Goal: Task Accomplishment & Management: Use online tool/utility

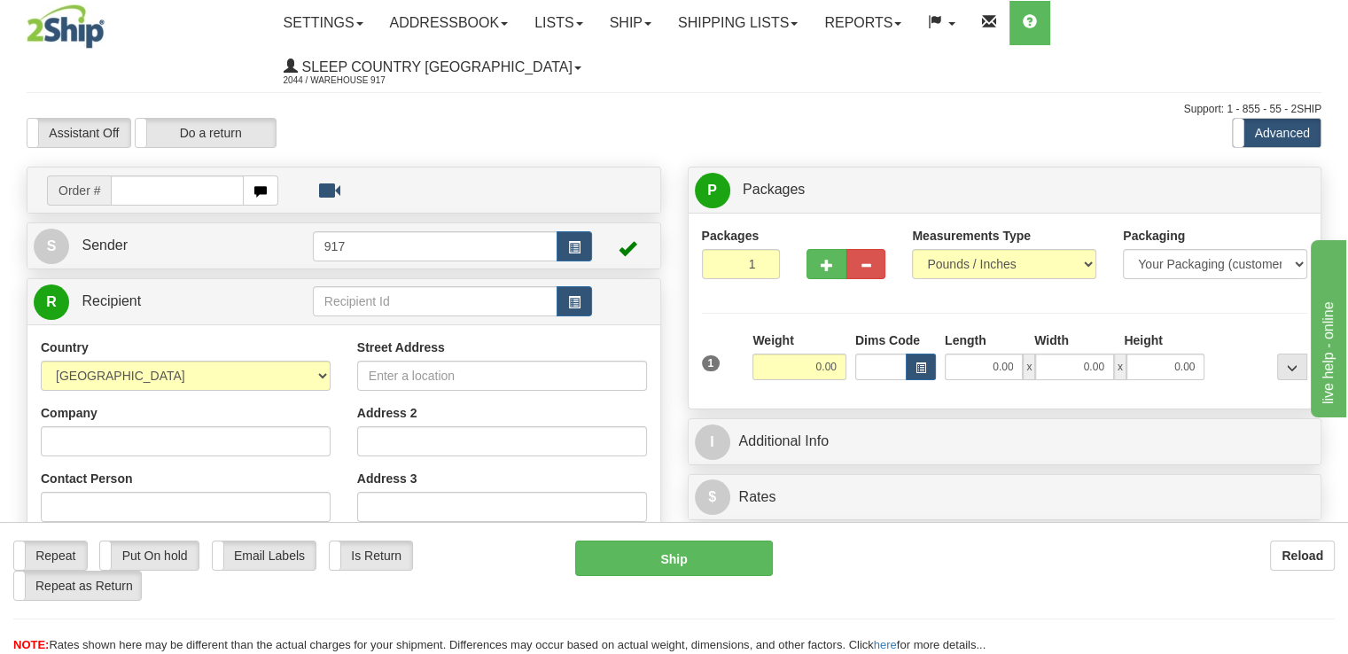
drag, startPoint x: 152, startPoint y: 142, endPoint x: 161, endPoint y: 143, distance: 8.9
click at [153, 176] on input "text" at bounding box center [177, 191] width 133 height 30
type input "9007I113089"
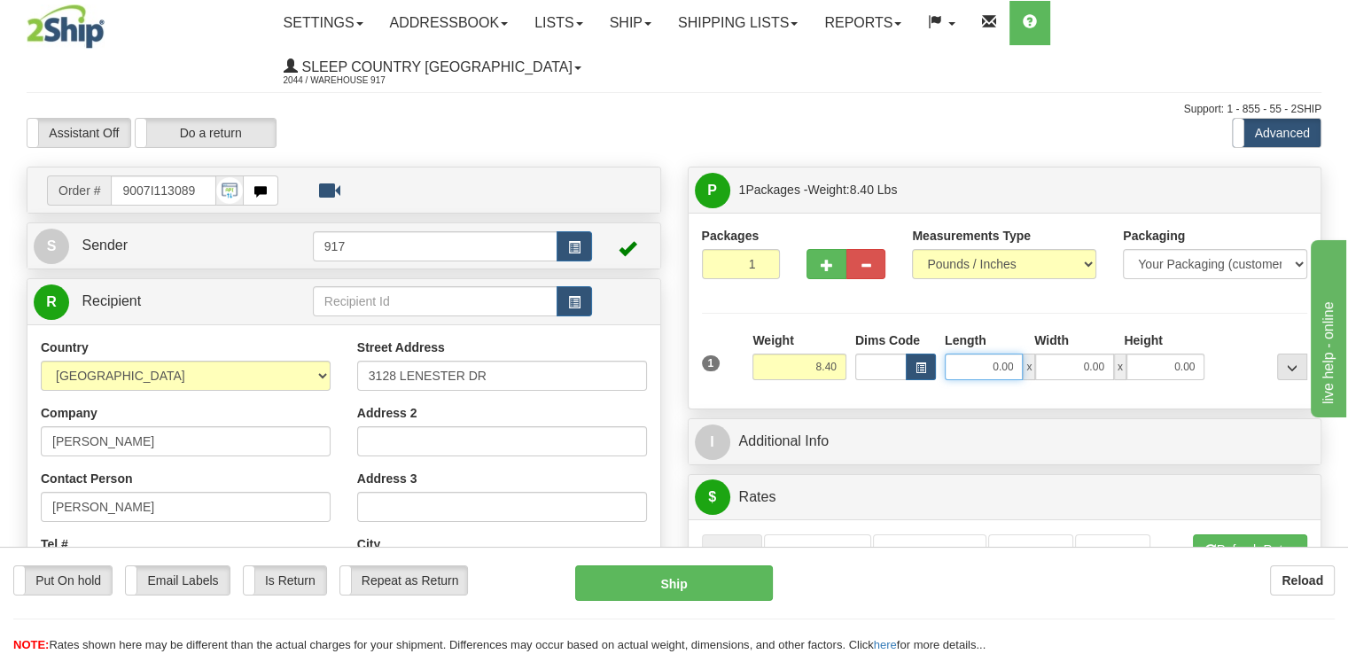
click at [992, 354] on input "0.00" at bounding box center [984, 367] width 78 height 27
type input "16.00"
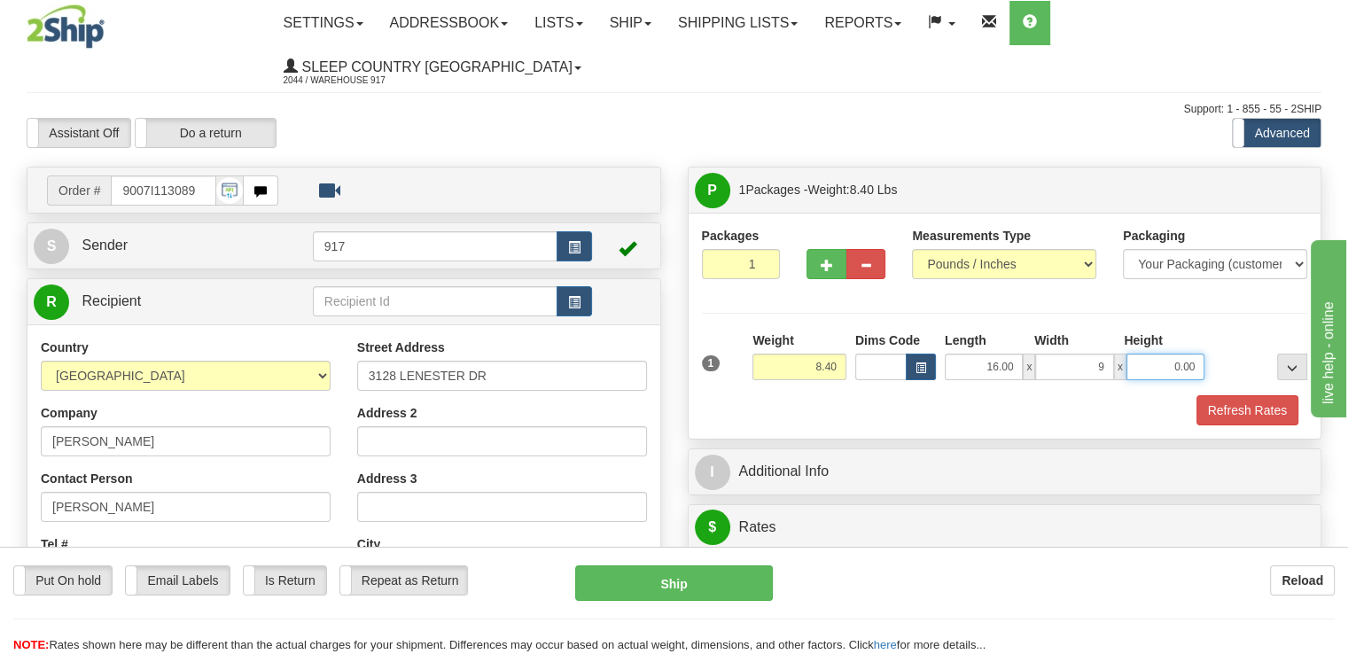
type input "9.00"
type input "3.00"
click at [1246, 395] on button "Refresh Rates" at bounding box center [1248, 410] width 102 height 30
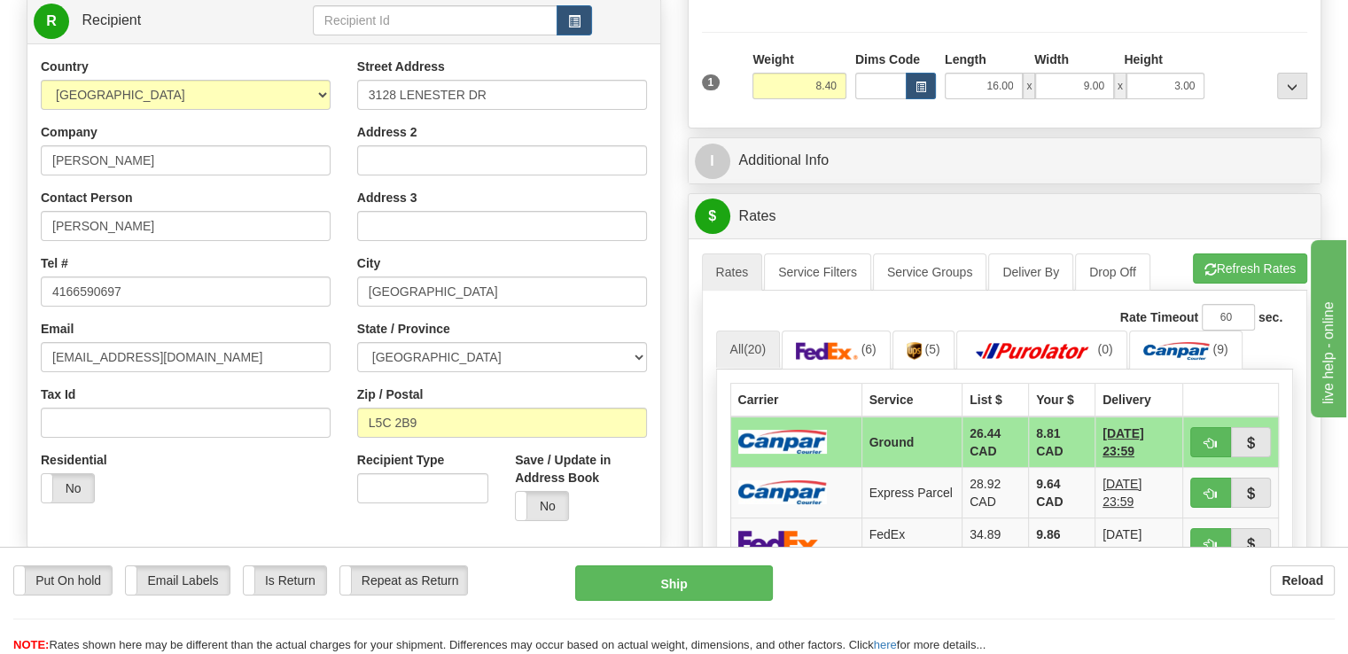
scroll to position [355, 0]
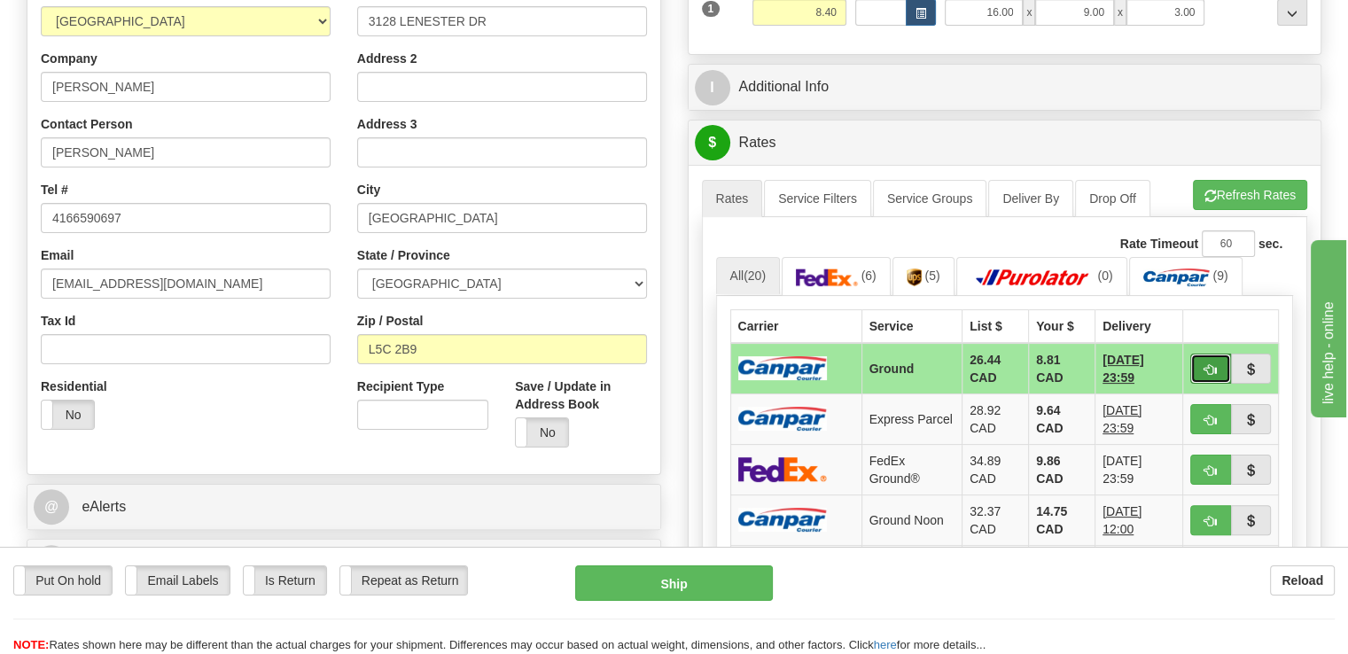
click at [1207, 364] on span "button" at bounding box center [1211, 370] width 12 height 12
type input "1"
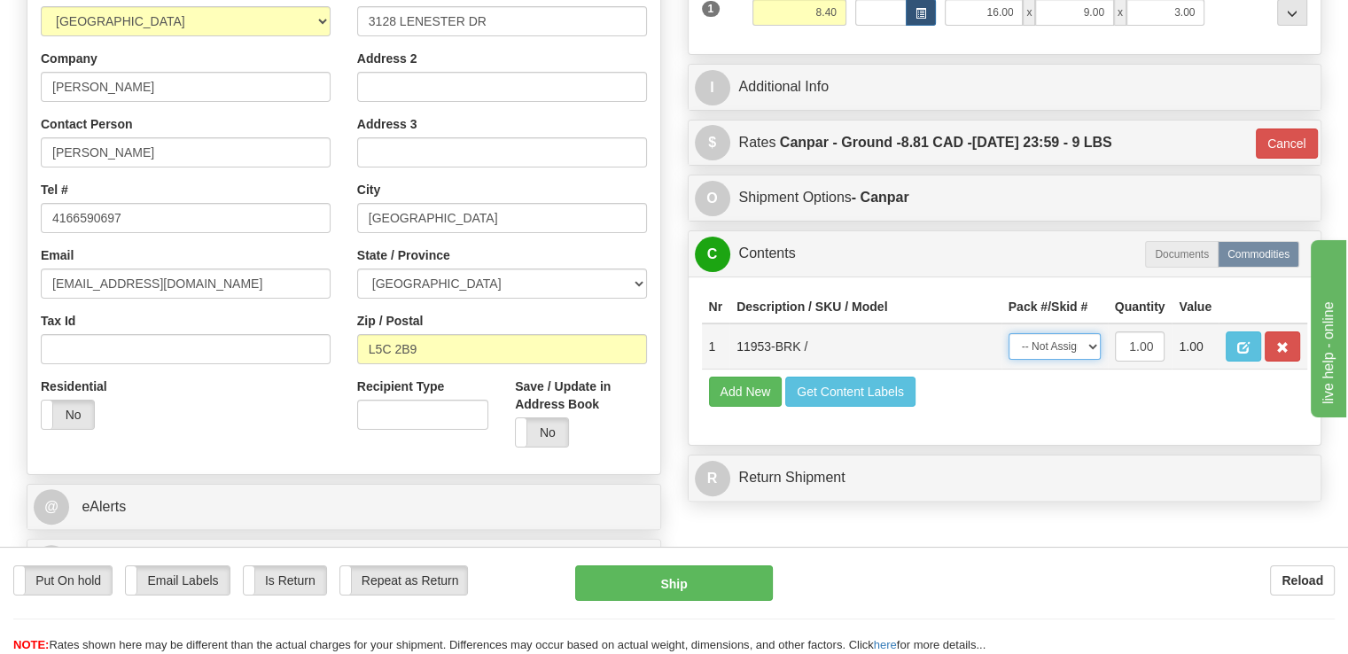
click at [1094, 333] on select "-- Not Assigned -- Package 1" at bounding box center [1055, 346] width 92 height 27
select select "0"
click at [1009, 333] on select "-- Not Assigned -- Package 1" at bounding box center [1055, 346] width 92 height 27
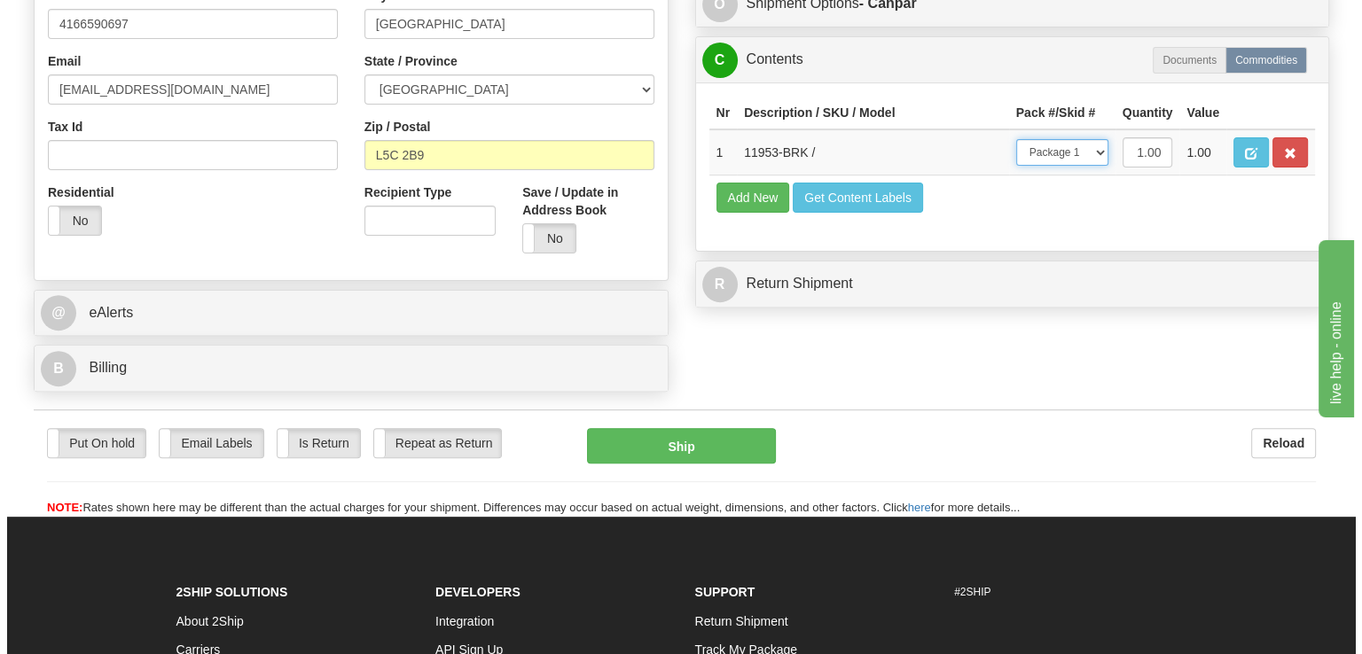
scroll to position [532, 0]
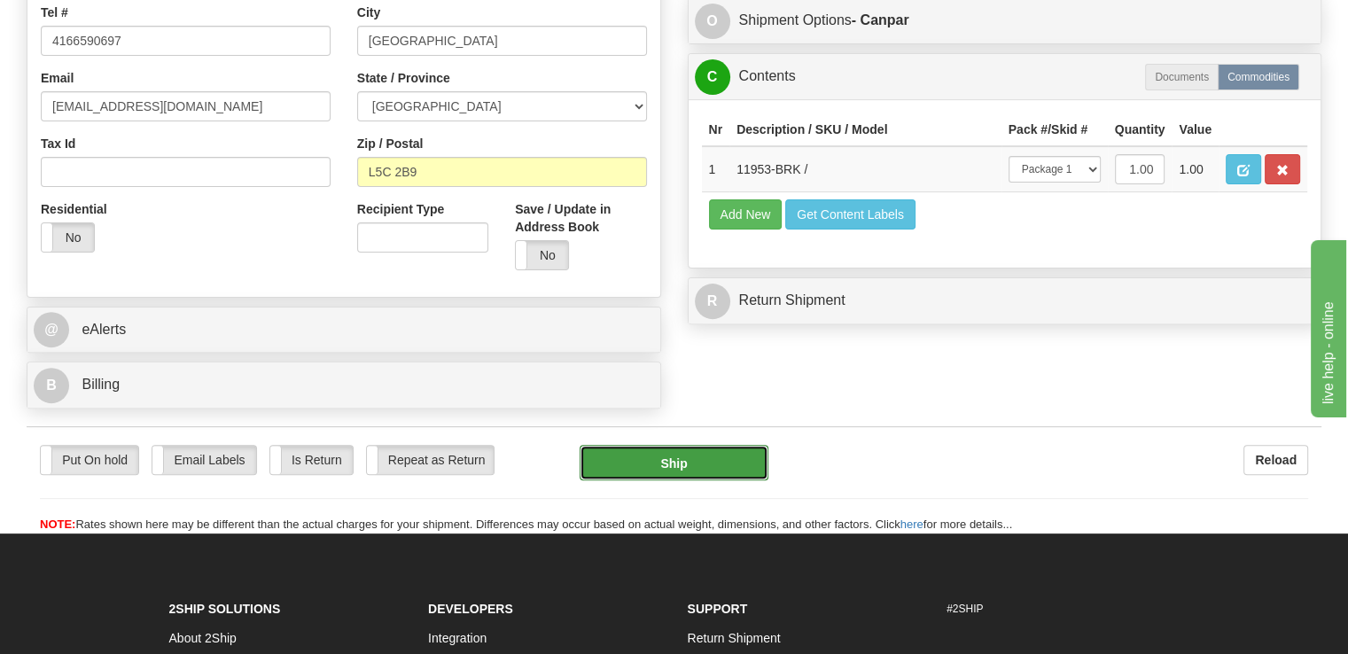
click at [714, 445] on button "Ship" at bounding box center [675, 462] width 190 height 35
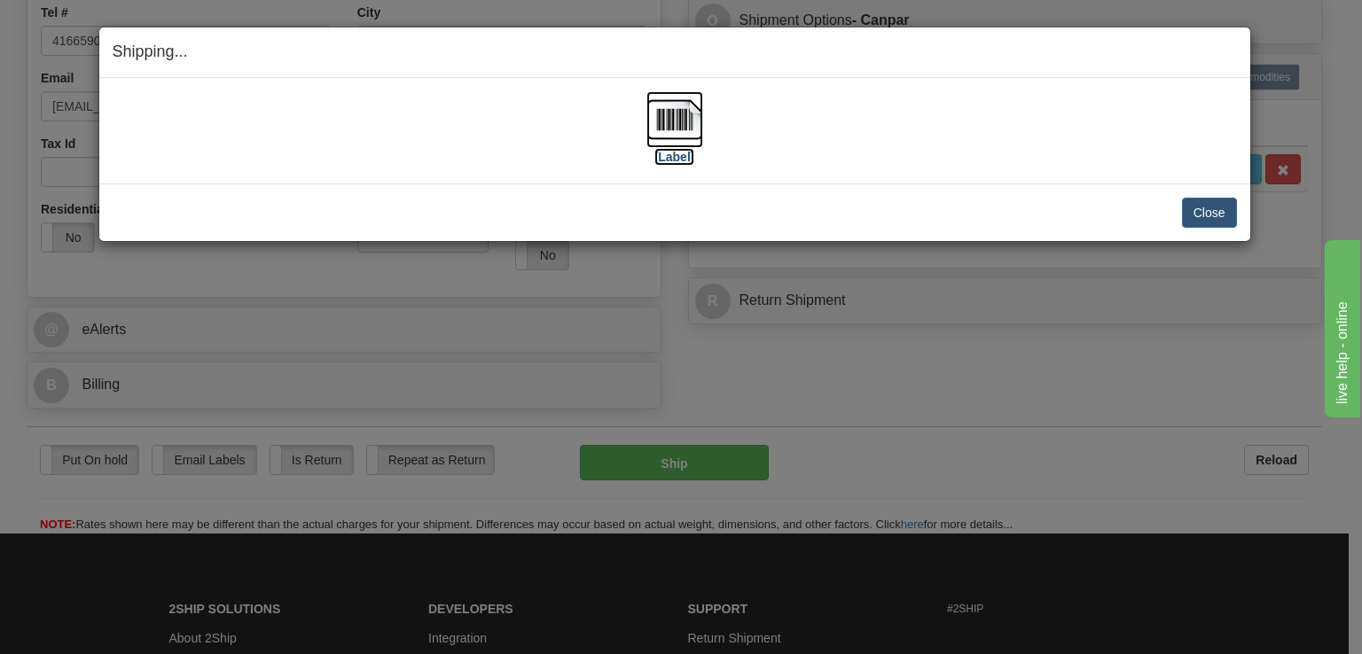
click at [675, 137] on img at bounding box center [674, 119] width 57 height 57
click at [1217, 212] on button "Close" at bounding box center [1209, 213] width 55 height 30
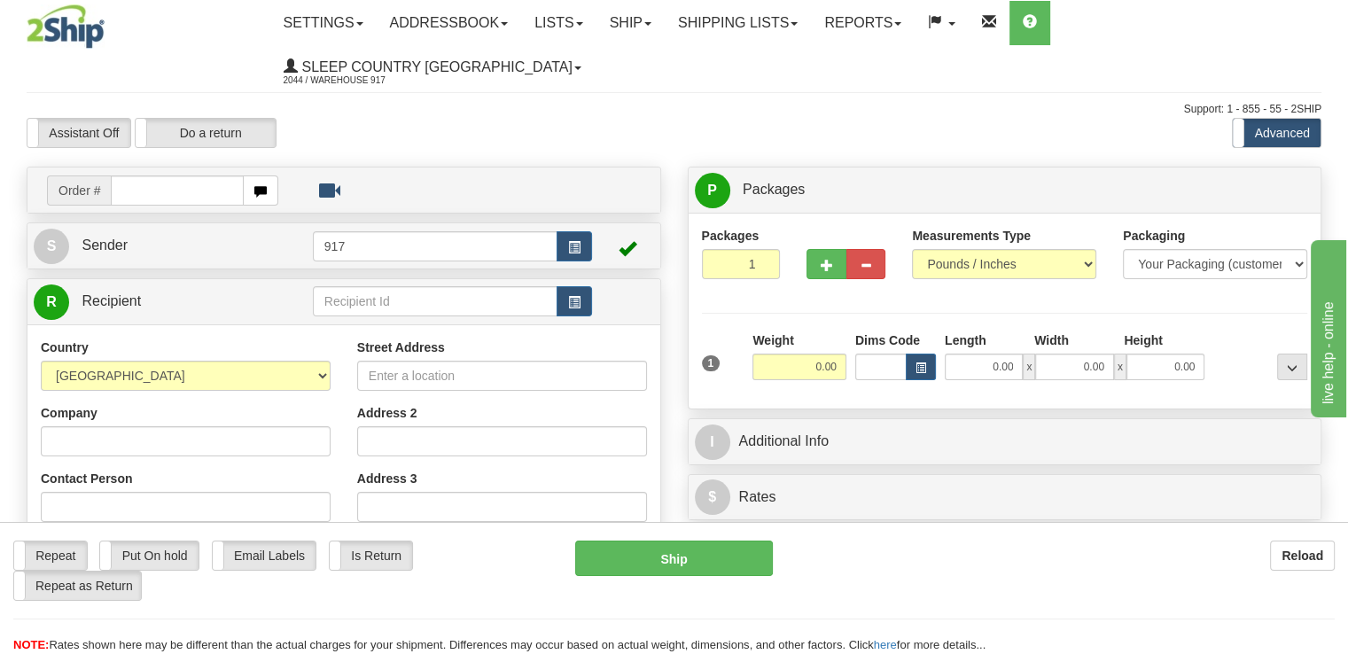
click at [138, 176] on input "text" at bounding box center [177, 191] width 133 height 30
type input "9000I112084"
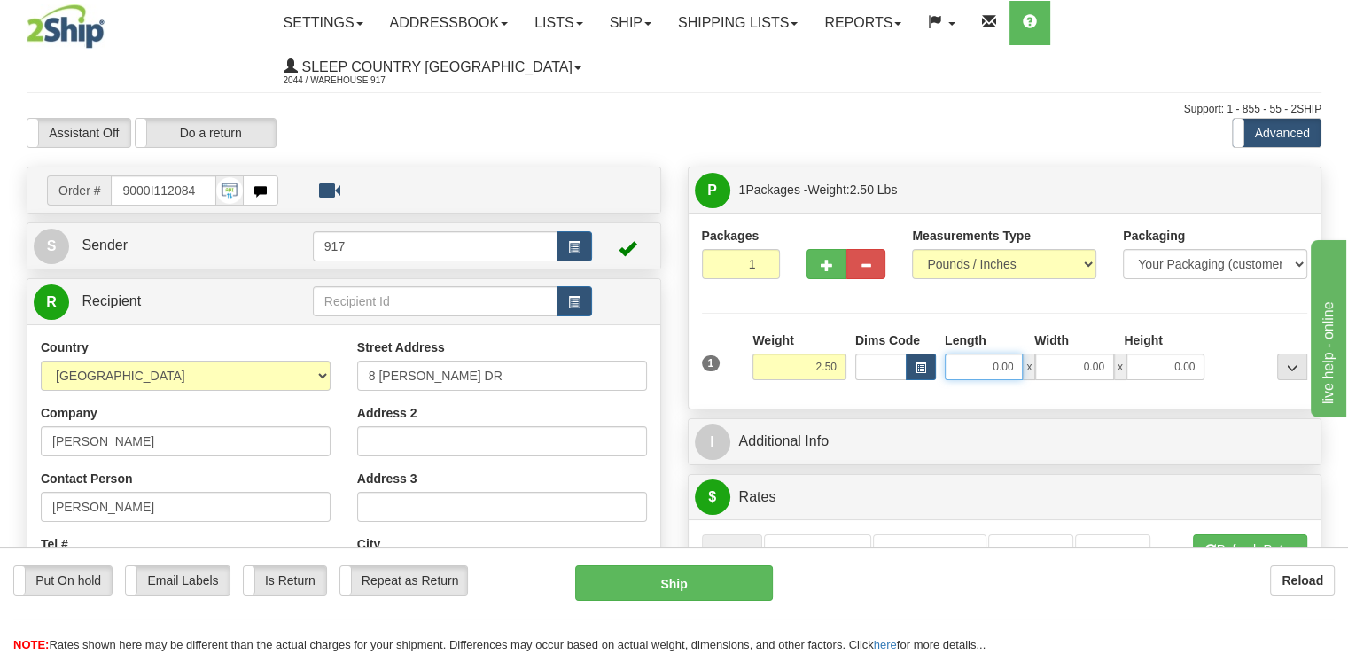
click at [984, 354] on input "0.00" at bounding box center [984, 367] width 78 height 27
type input "13.00"
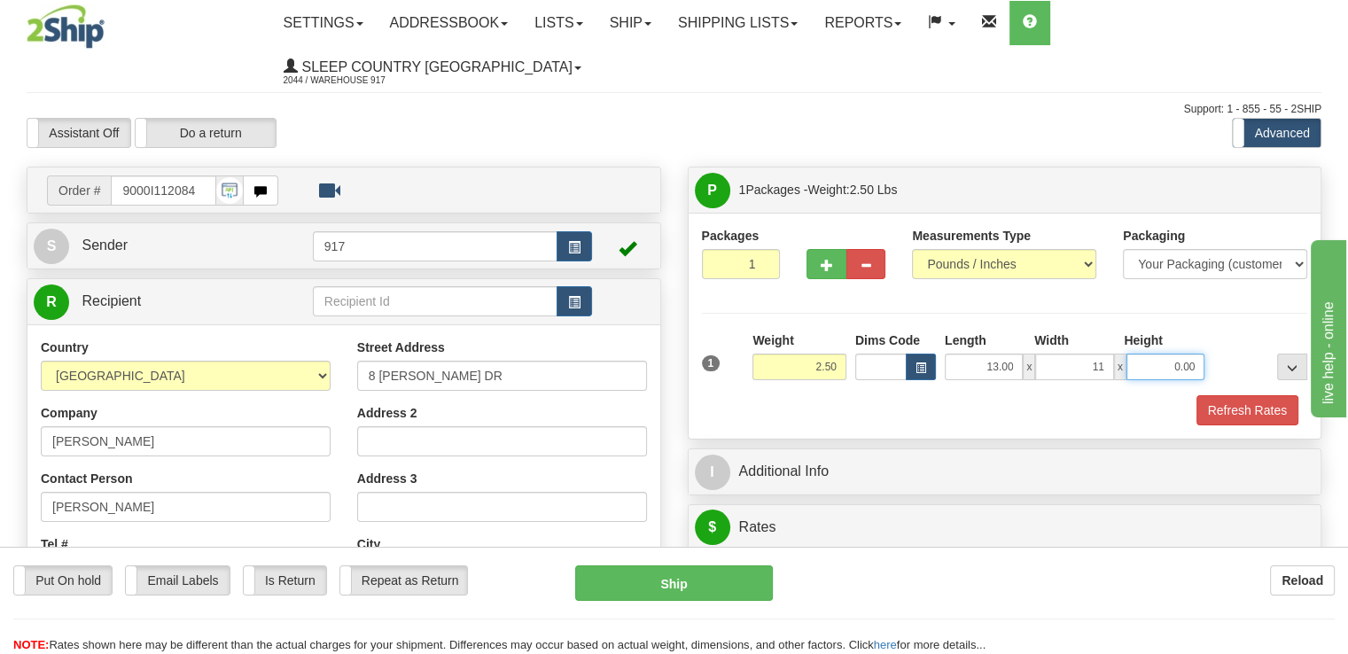
type input "11.00"
type input "2.00"
click at [1256, 395] on button "Refresh Rates" at bounding box center [1248, 410] width 102 height 30
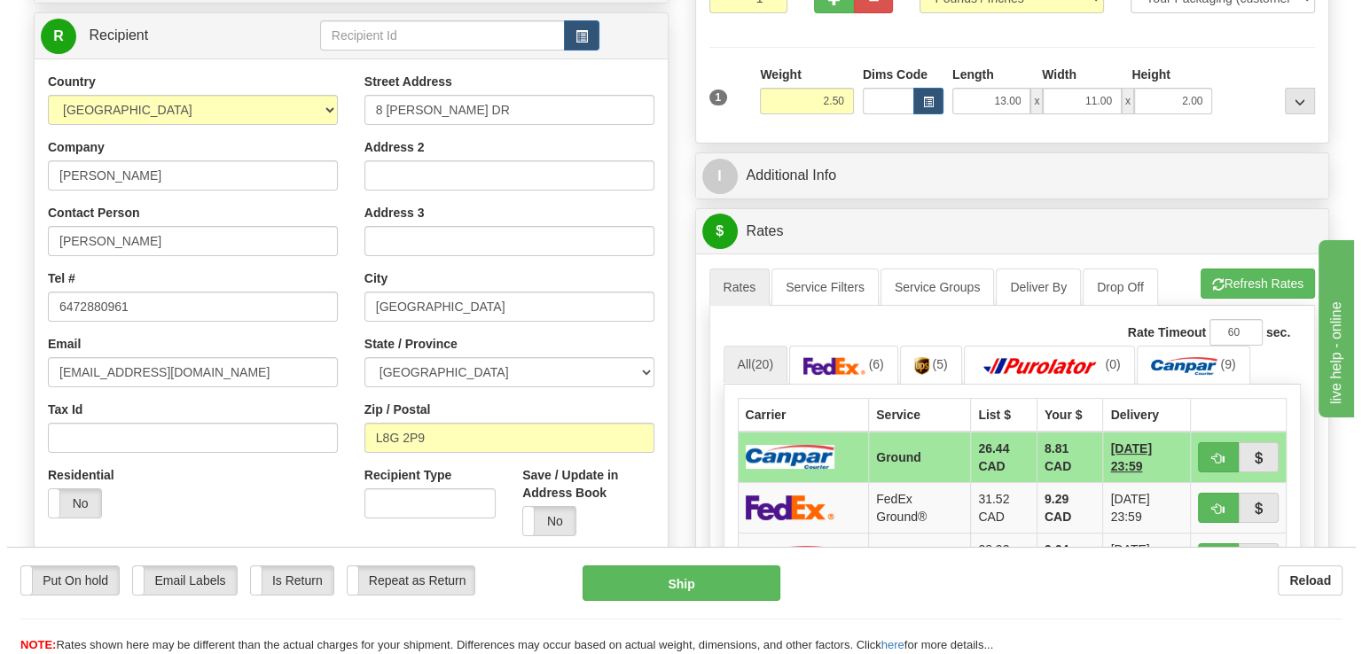
scroll to position [355, 0]
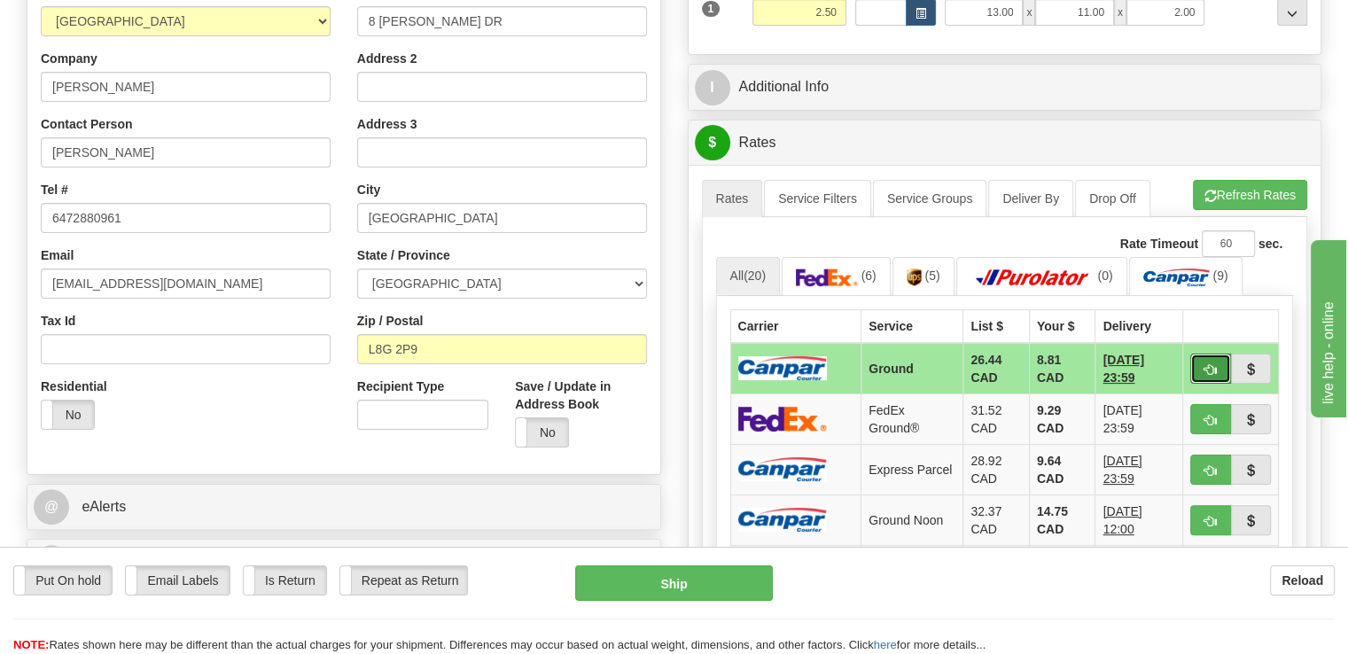
click at [1202, 354] on button "button" at bounding box center [1210, 369] width 41 height 30
type input "1"
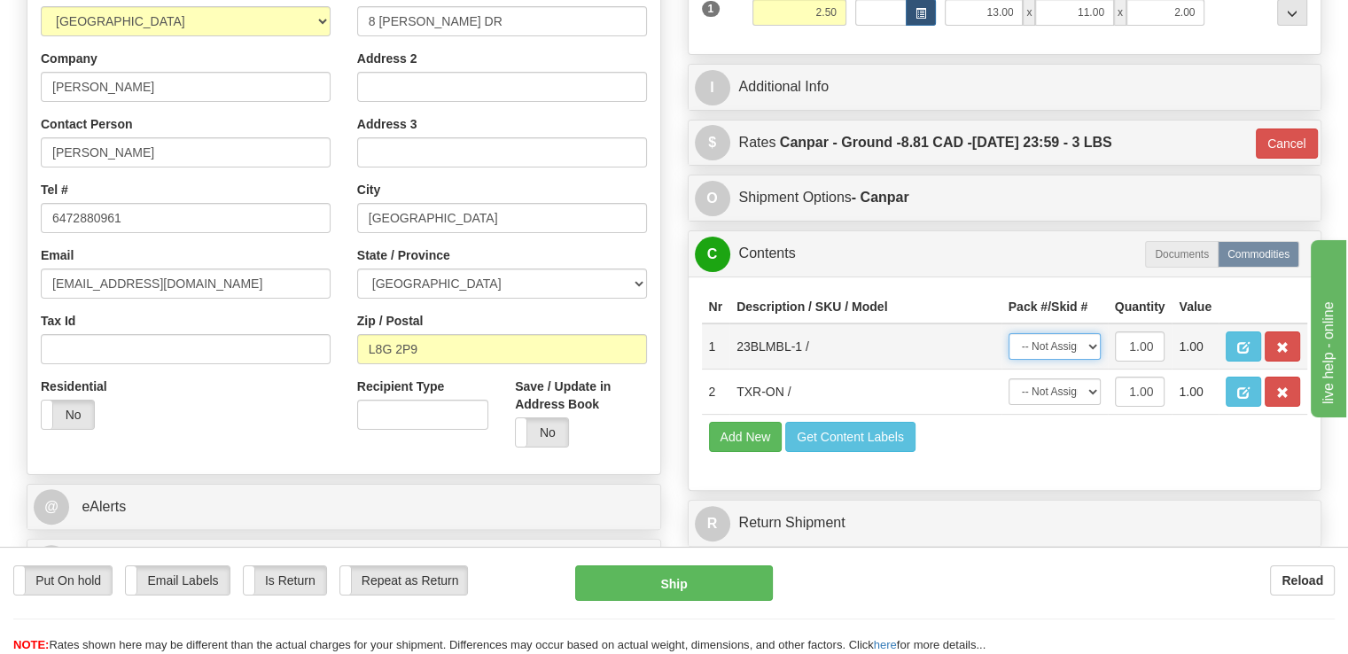
click at [1085, 333] on select "-- Not Assigned -- Package 1" at bounding box center [1055, 346] width 92 height 27
select select "0"
click at [1009, 333] on select "-- Not Assigned -- Package 1" at bounding box center [1055, 346] width 92 height 27
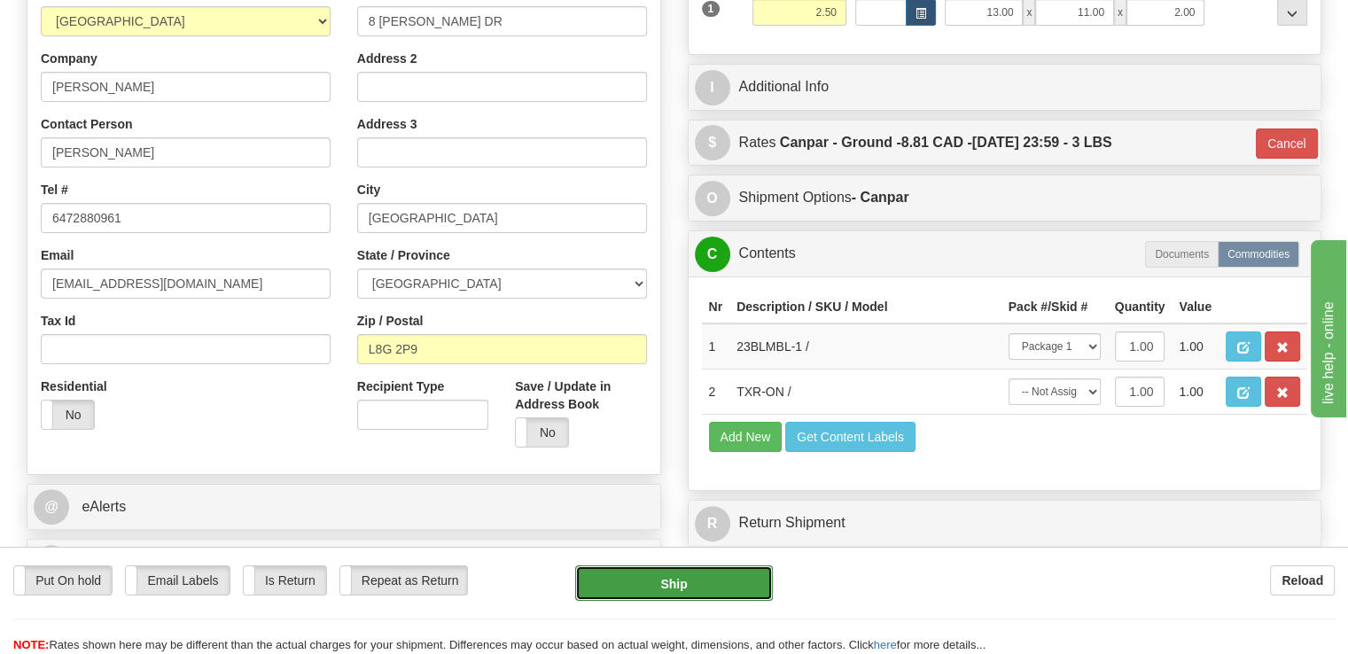
click at [683, 586] on button "Ship" at bounding box center [674, 583] width 199 height 35
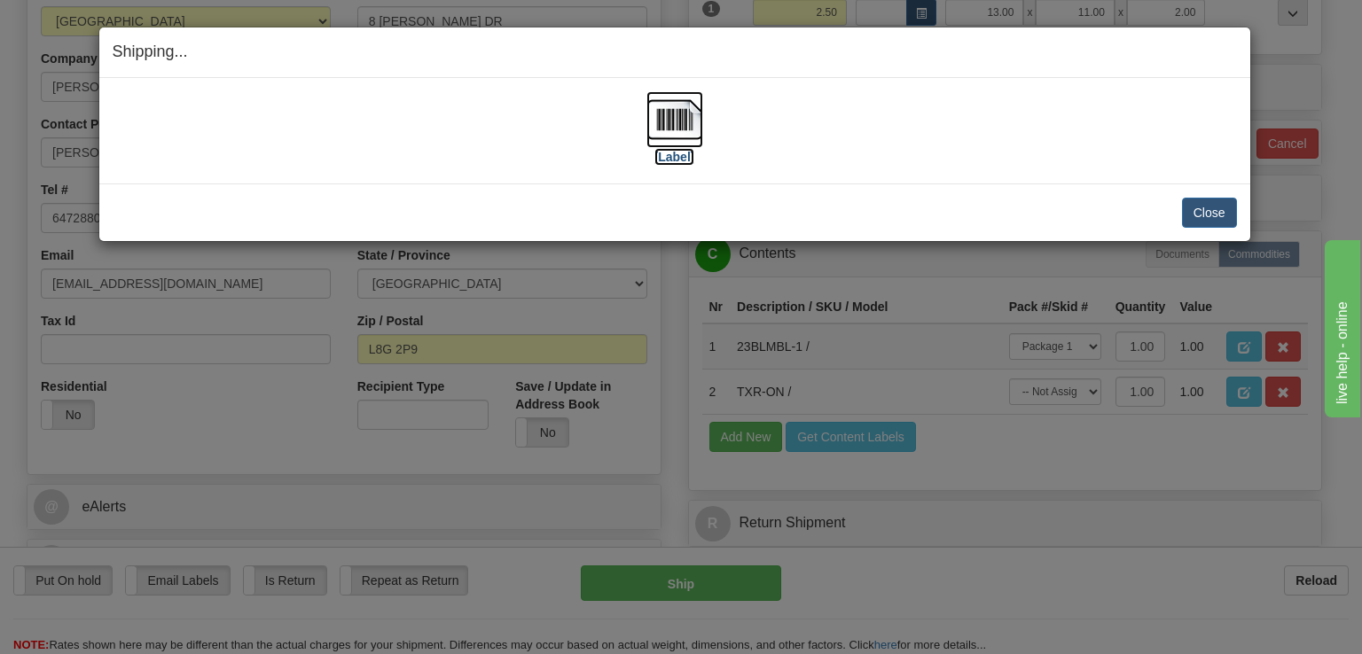
click at [691, 132] on img at bounding box center [674, 119] width 57 height 57
click at [1223, 213] on button "Close" at bounding box center [1209, 213] width 55 height 30
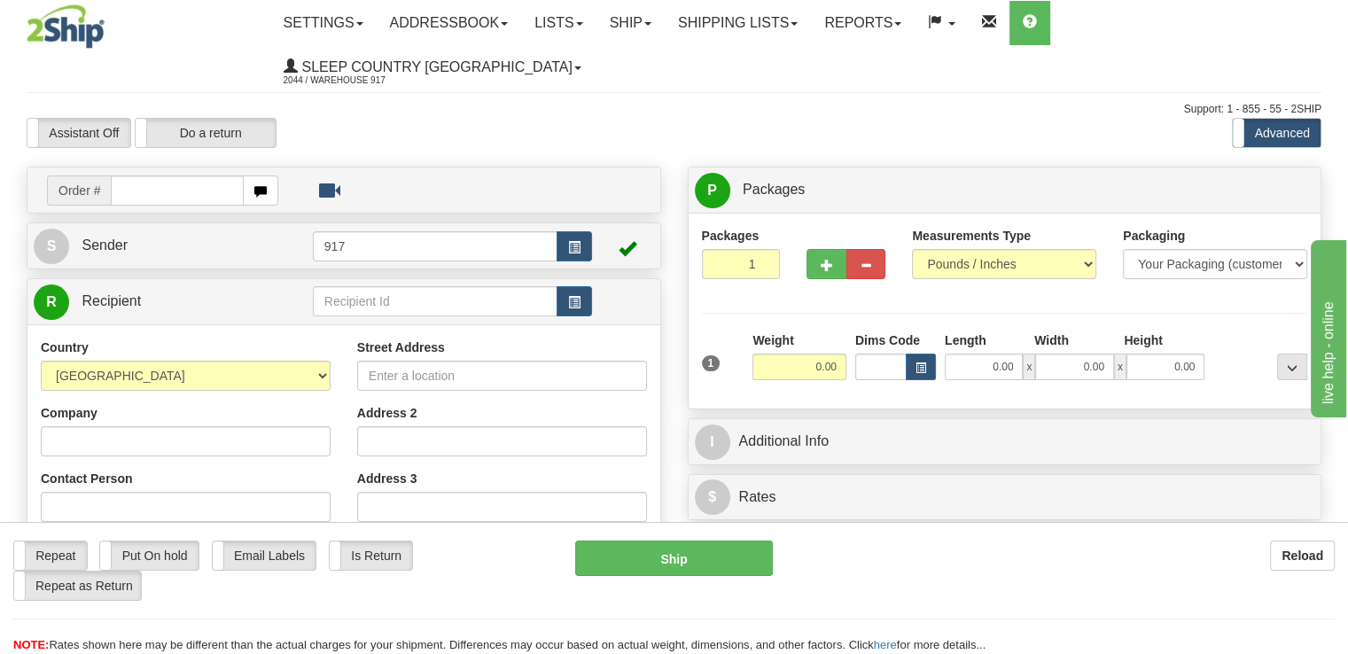
click at [192, 176] on input "text" at bounding box center [177, 191] width 133 height 30
type input "9000I112158"
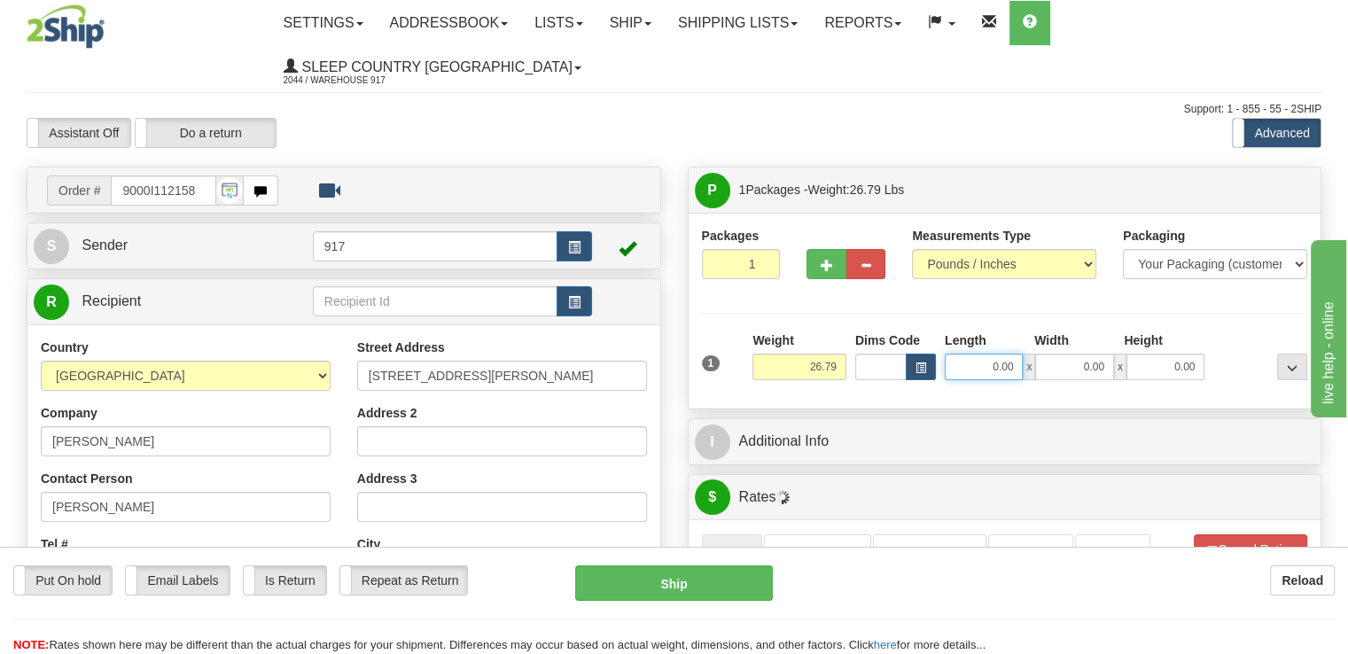
click at [986, 354] on input "0.00" at bounding box center [984, 367] width 78 height 27
type input "40.00"
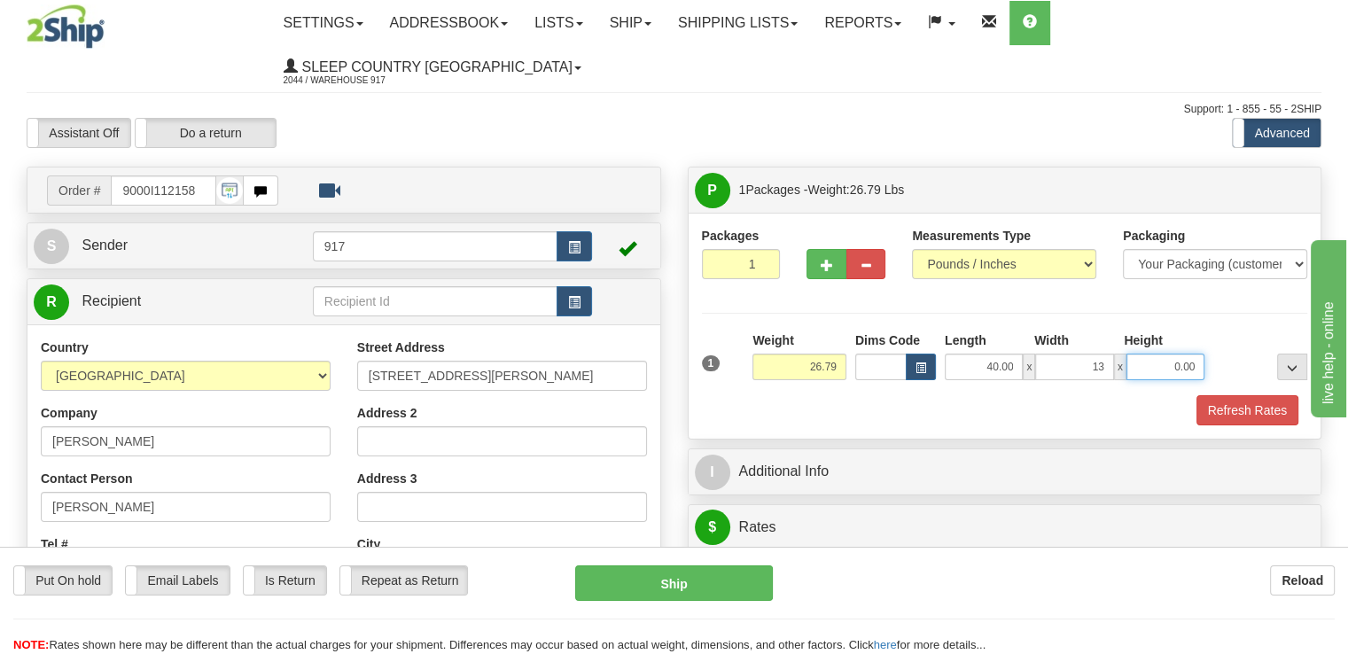
type input "13.00"
click at [1230, 395] on button "Refresh Rates" at bounding box center [1248, 410] width 102 height 30
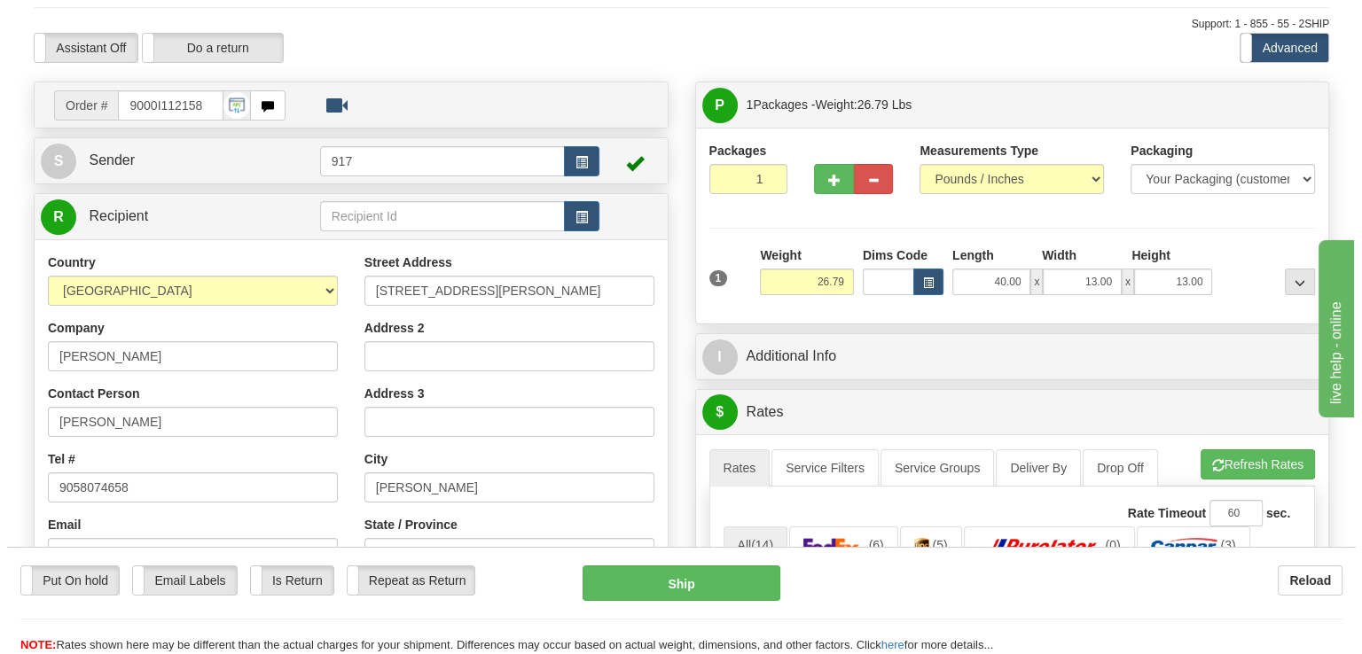
scroll to position [355, 0]
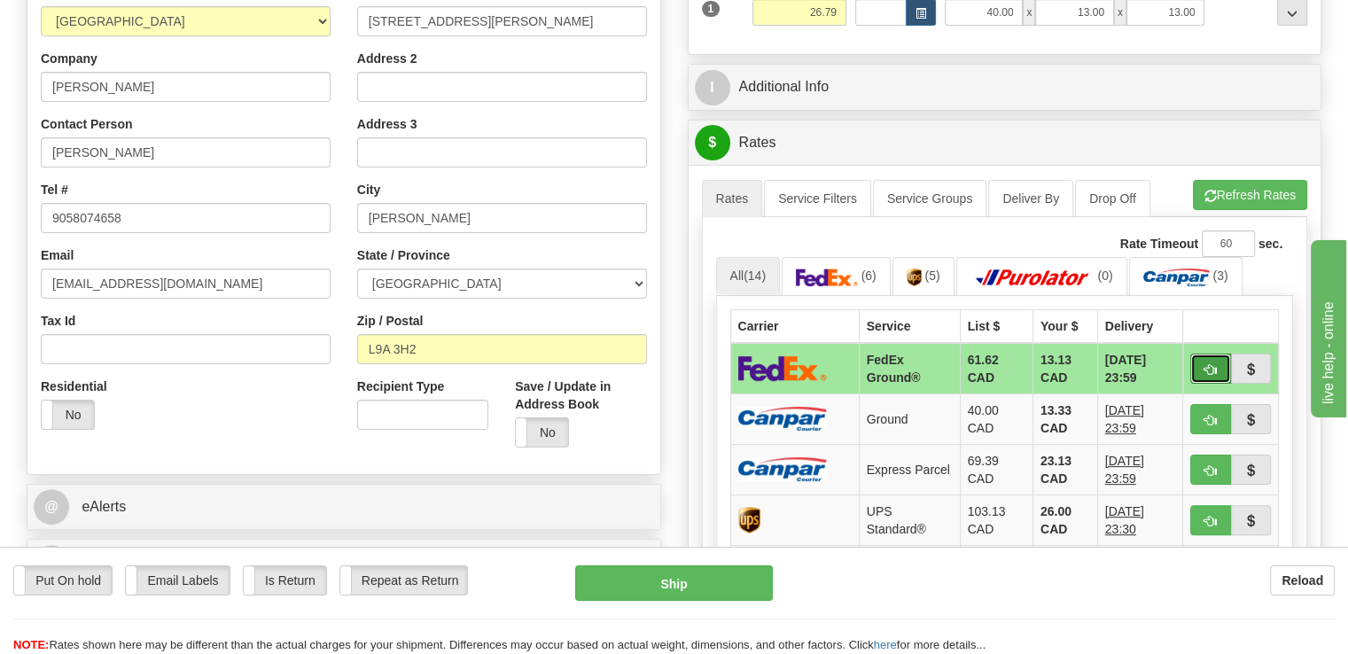
click at [1206, 364] on span "button" at bounding box center [1211, 370] width 12 height 12
type input "92"
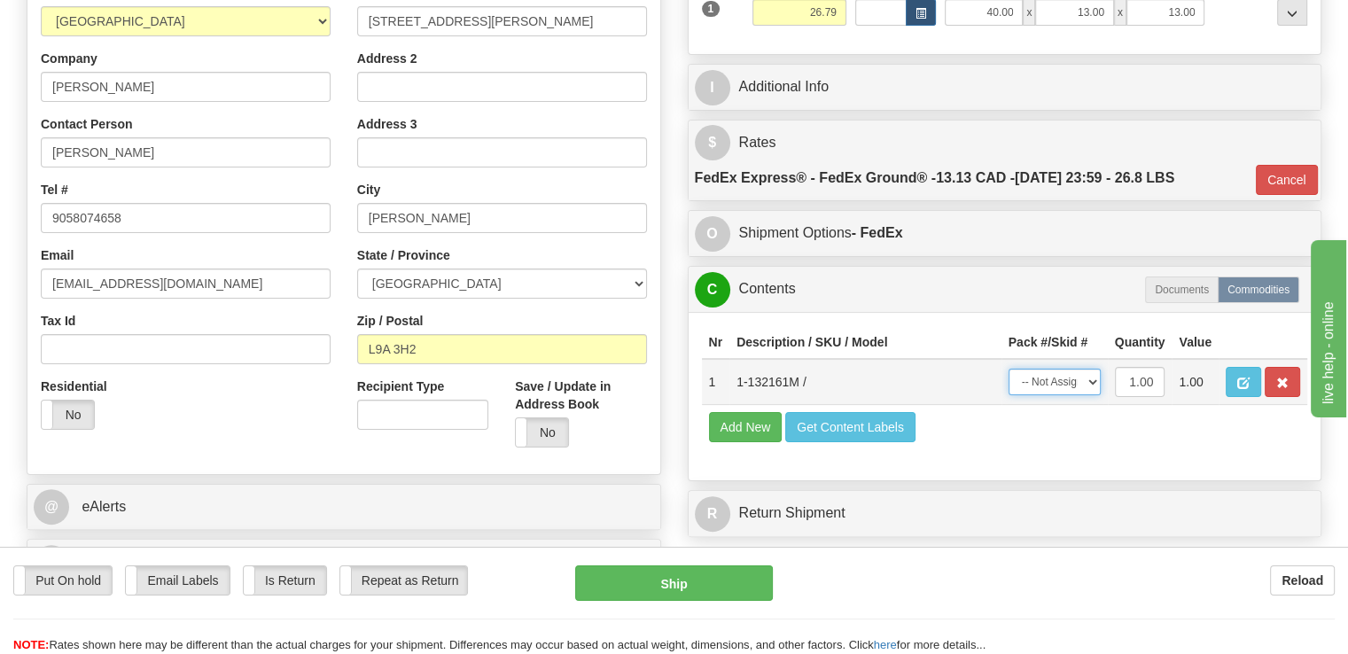
click at [1084, 369] on select "-- Not Assigned -- Package 1" at bounding box center [1055, 382] width 92 height 27
select select "0"
click at [1009, 369] on select "-- Not Assigned -- Package 1" at bounding box center [1055, 382] width 92 height 27
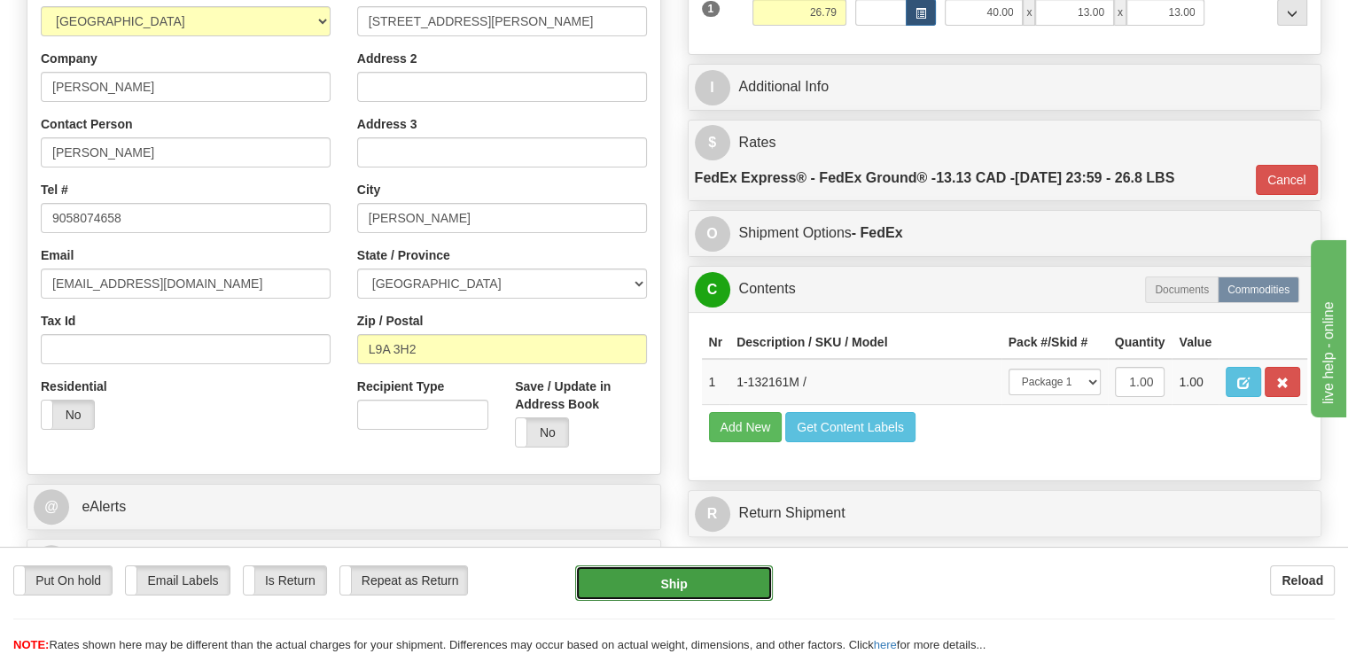
click at [722, 575] on button "Ship" at bounding box center [674, 583] width 199 height 35
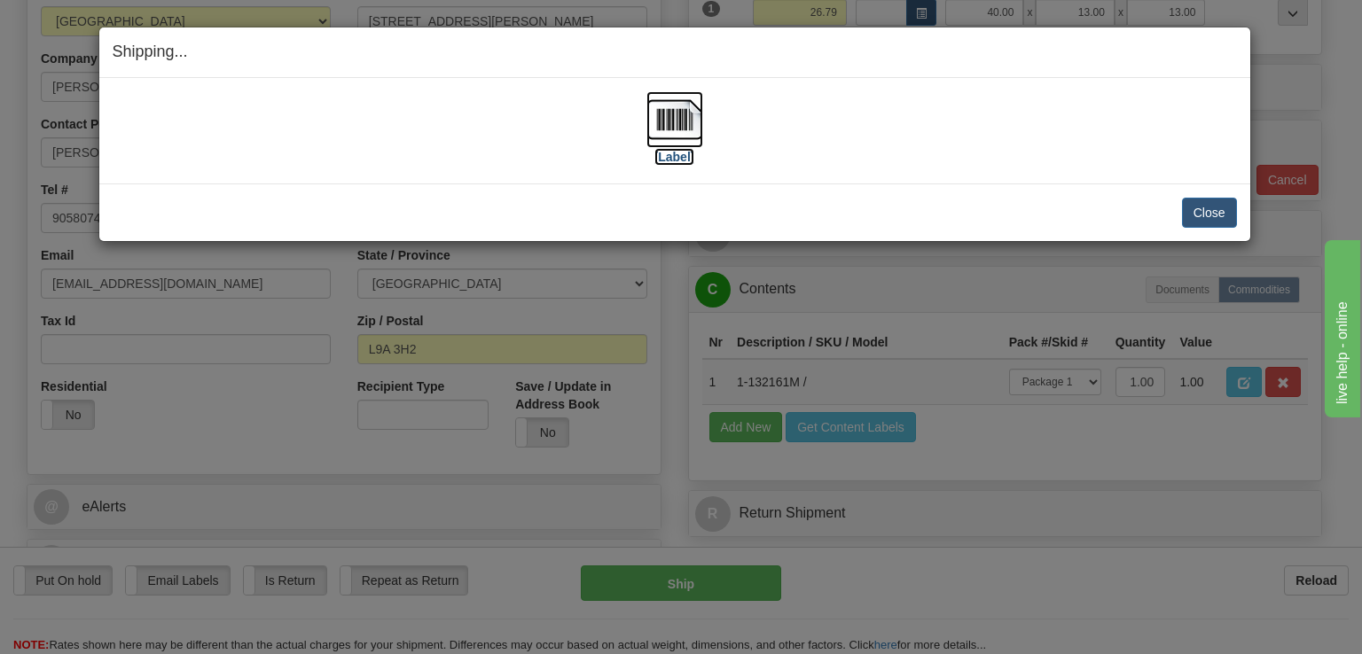
click at [672, 121] on img at bounding box center [674, 119] width 57 height 57
click at [1226, 209] on button "Close" at bounding box center [1209, 213] width 55 height 30
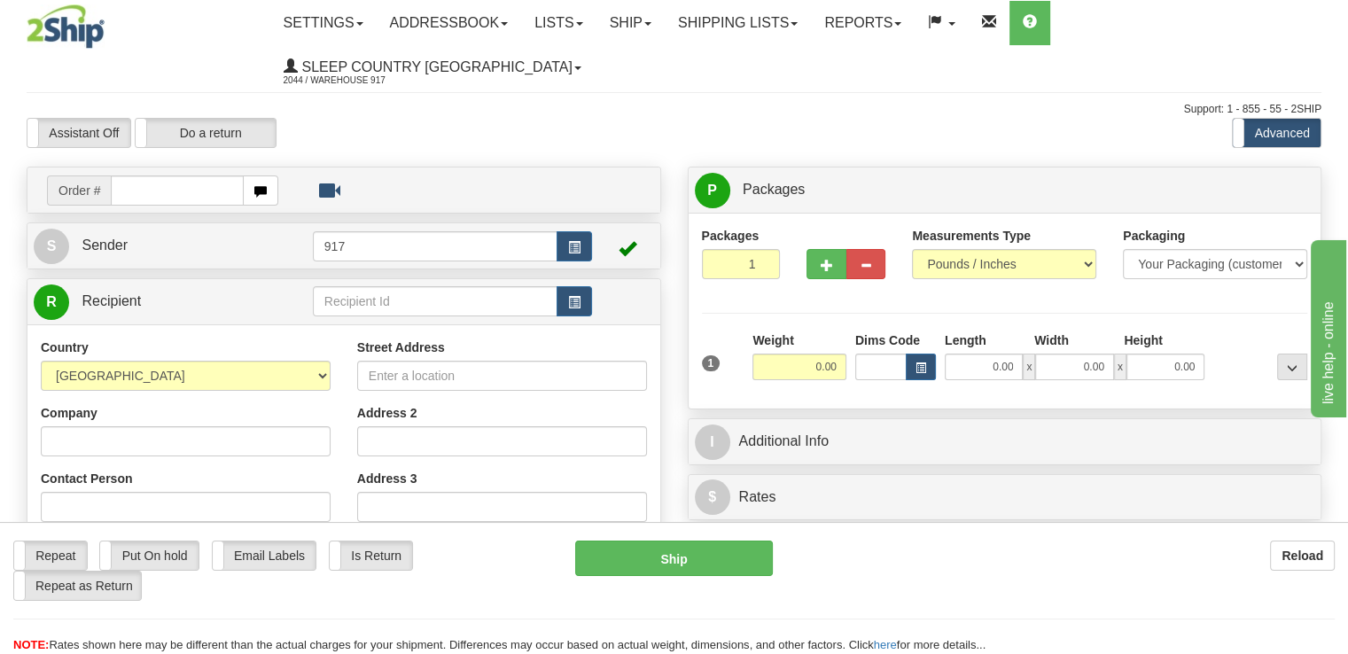
click at [158, 176] on input "text" at bounding box center [177, 191] width 133 height 30
type input "9000I112483"
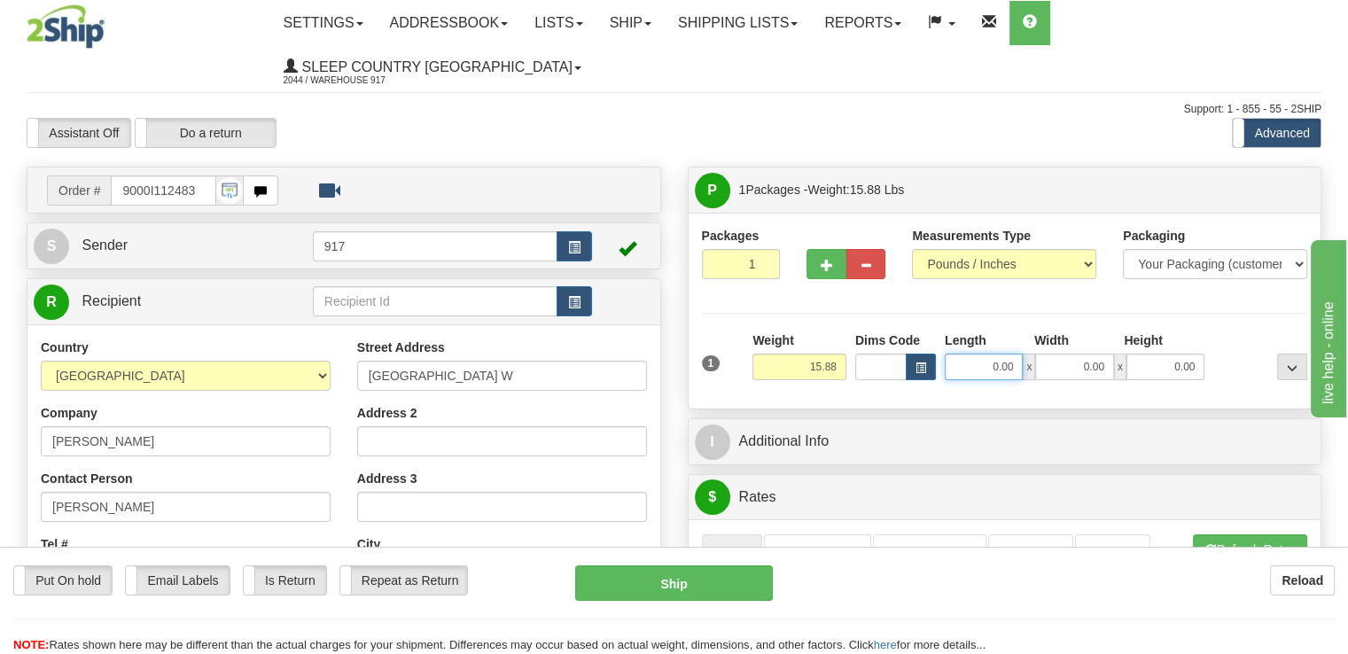
click at [965, 354] on input "0.00" at bounding box center [984, 367] width 78 height 27
type input "33.00"
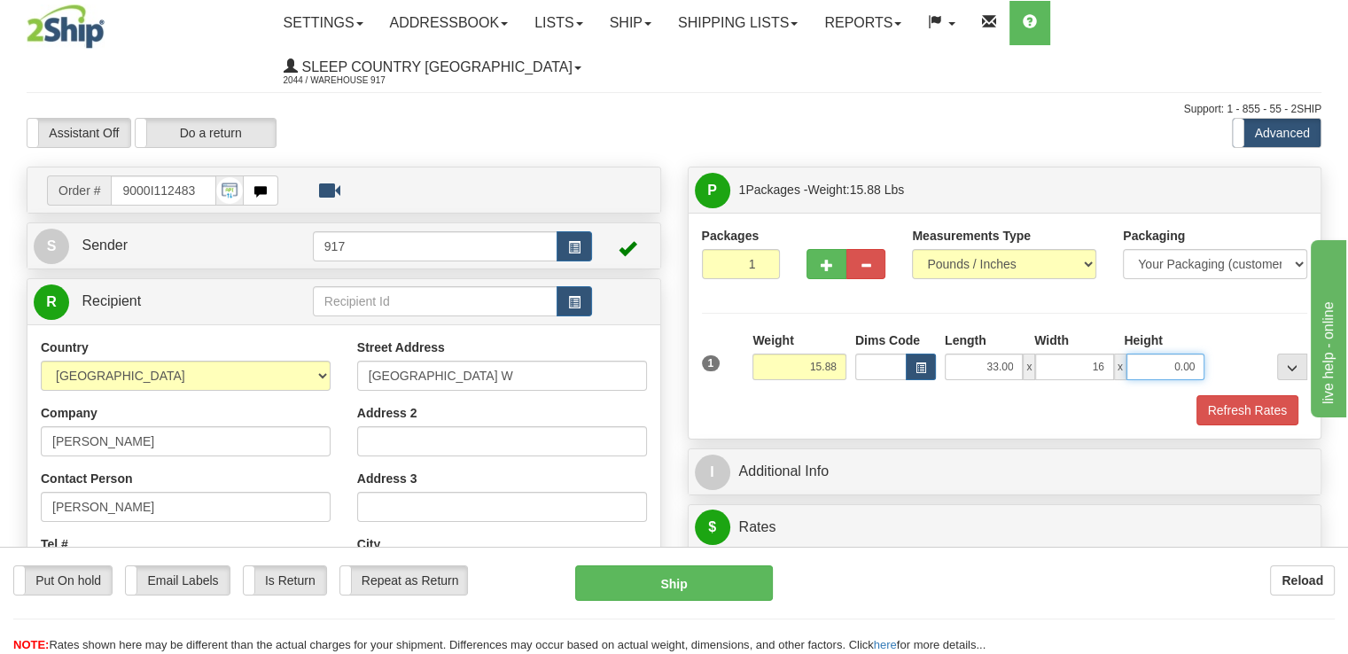
type input "16.00"
type input "8.00"
click at [1241, 395] on button "Refresh Rates" at bounding box center [1248, 410] width 102 height 30
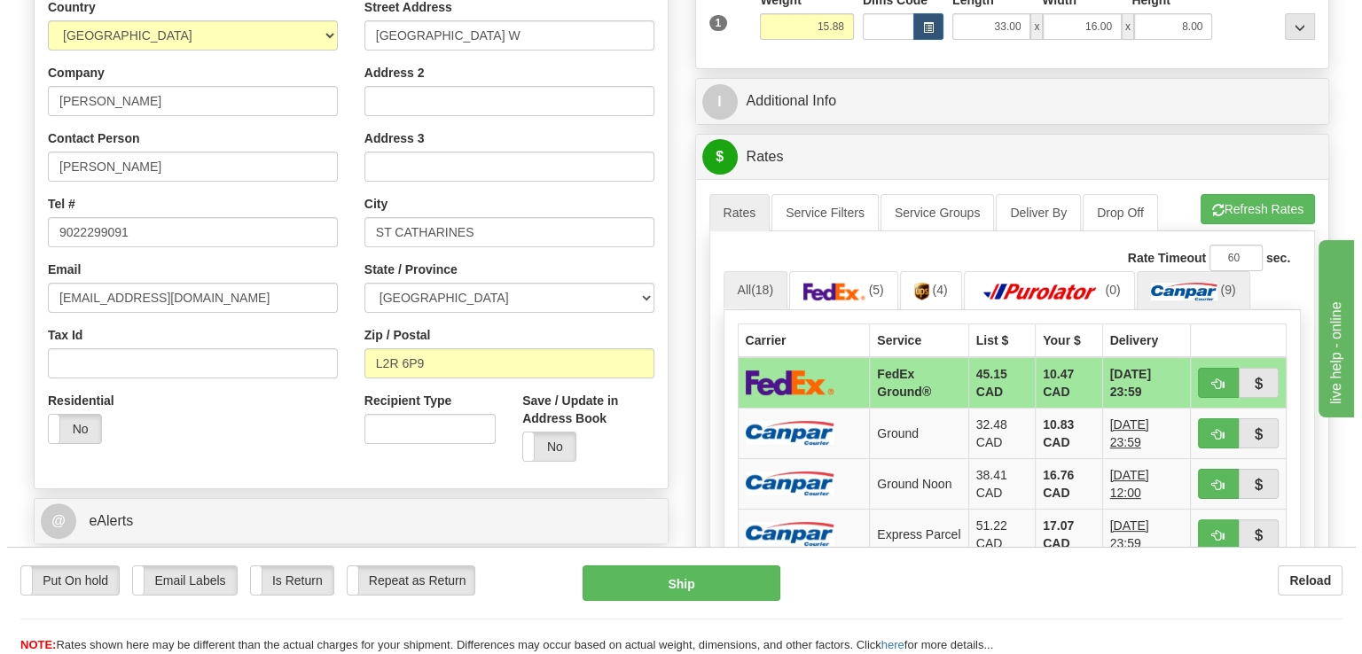
scroll to position [355, 0]
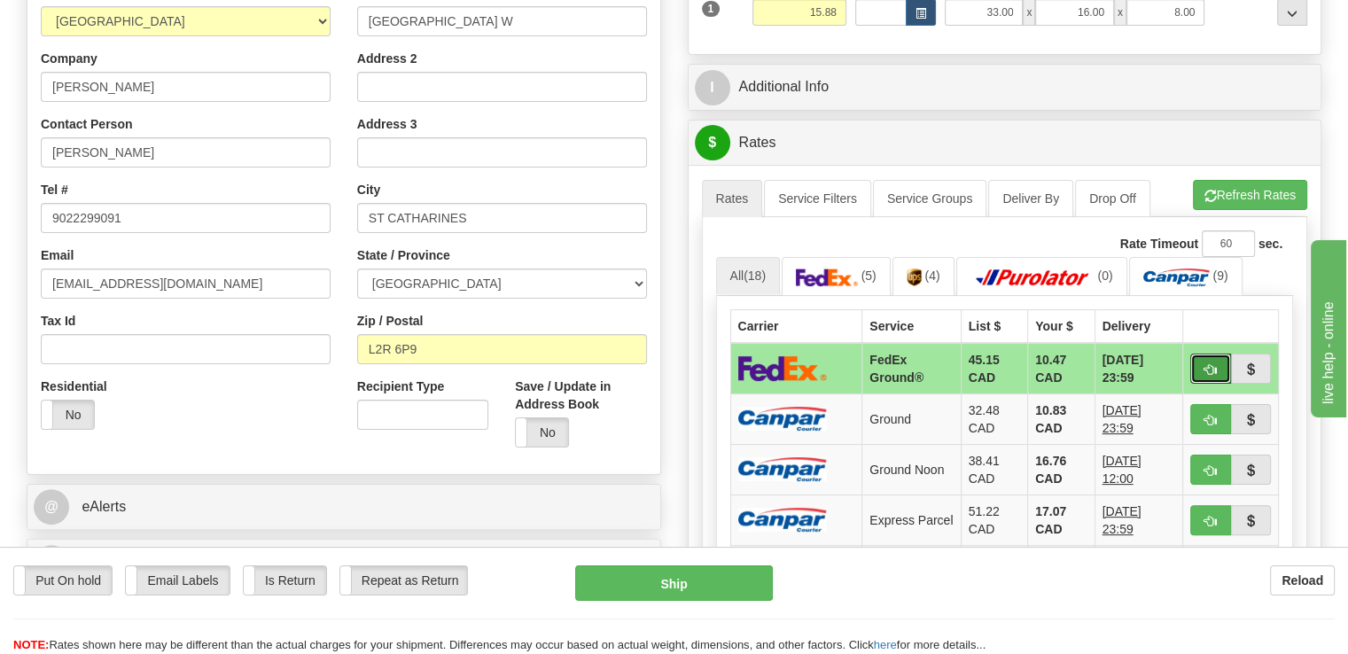
click at [1210, 364] on span "button" at bounding box center [1211, 370] width 12 height 12
type input "92"
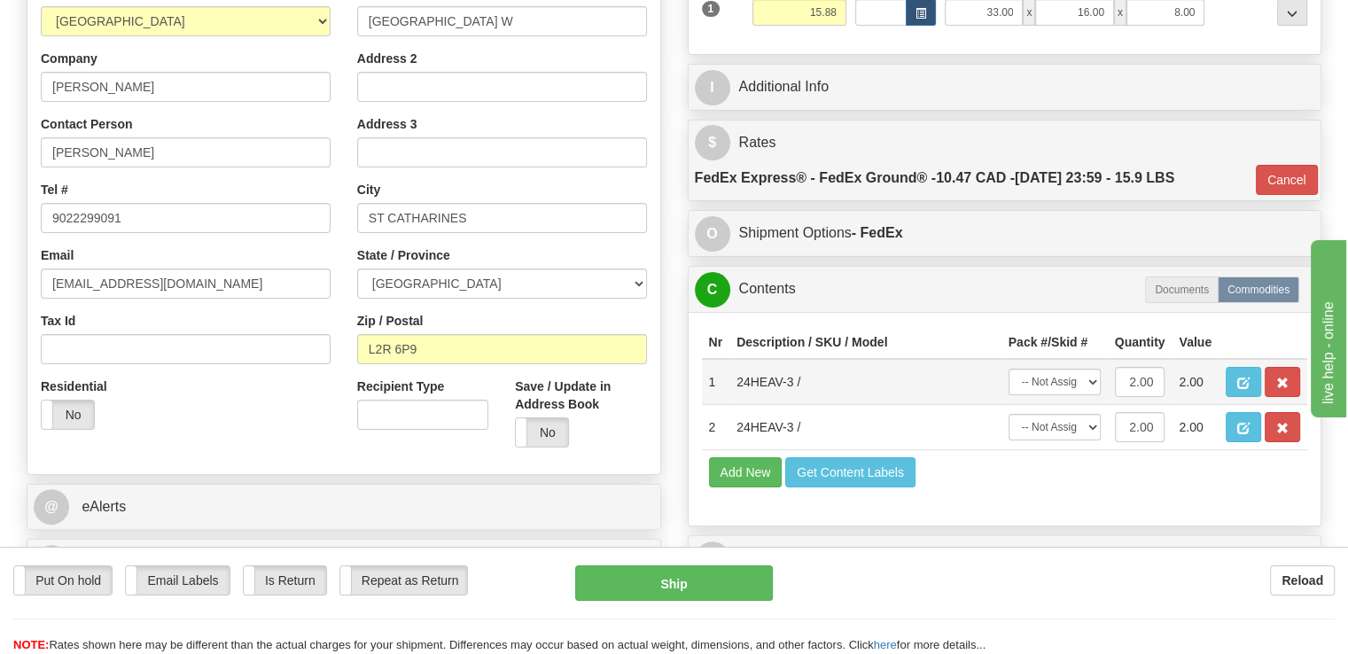
click at [1103, 359] on td "-- Not Assigned -- Package 1" at bounding box center [1055, 382] width 106 height 46
click at [1086, 369] on select "-- Not Assigned -- Package 1" at bounding box center [1055, 382] width 92 height 27
select select "0"
click at [1009, 369] on select "-- Not Assigned -- Package 1" at bounding box center [1055, 382] width 92 height 27
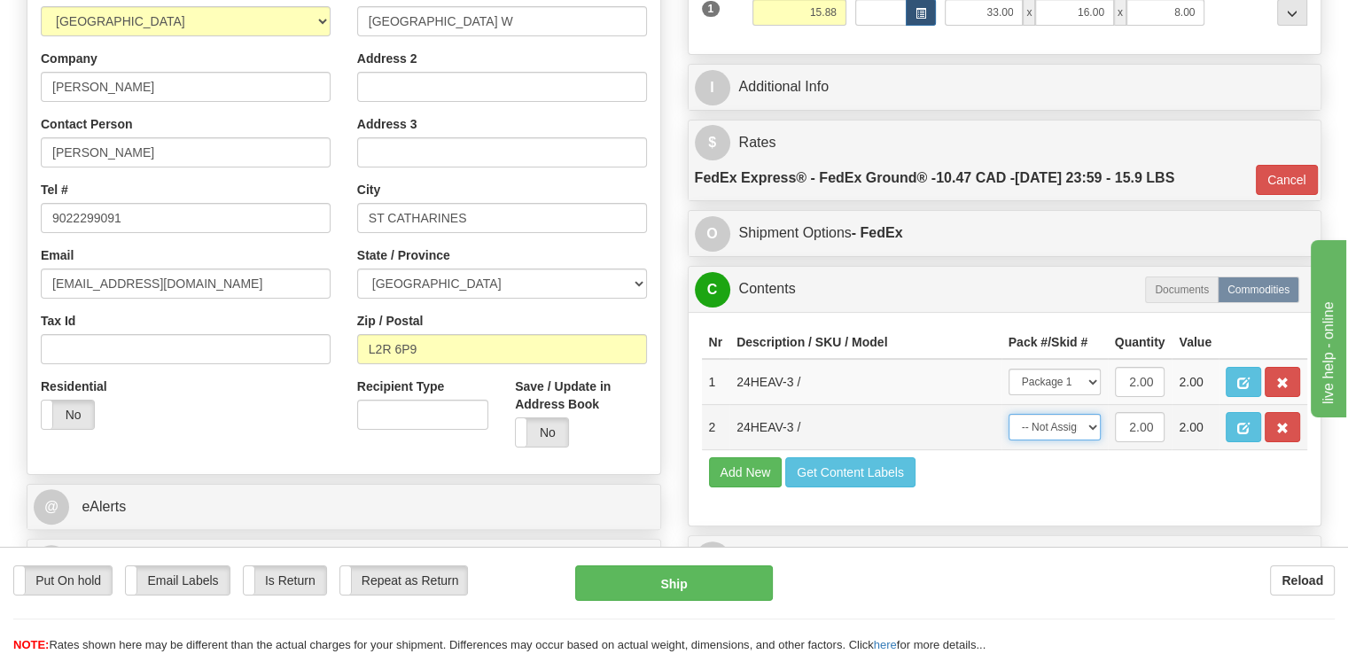
click at [1066, 414] on select "-- Not Assigned -- Package 1" at bounding box center [1055, 427] width 92 height 27
select select "0"
click at [1009, 414] on select "-- Not Assigned -- Package 1" at bounding box center [1055, 427] width 92 height 27
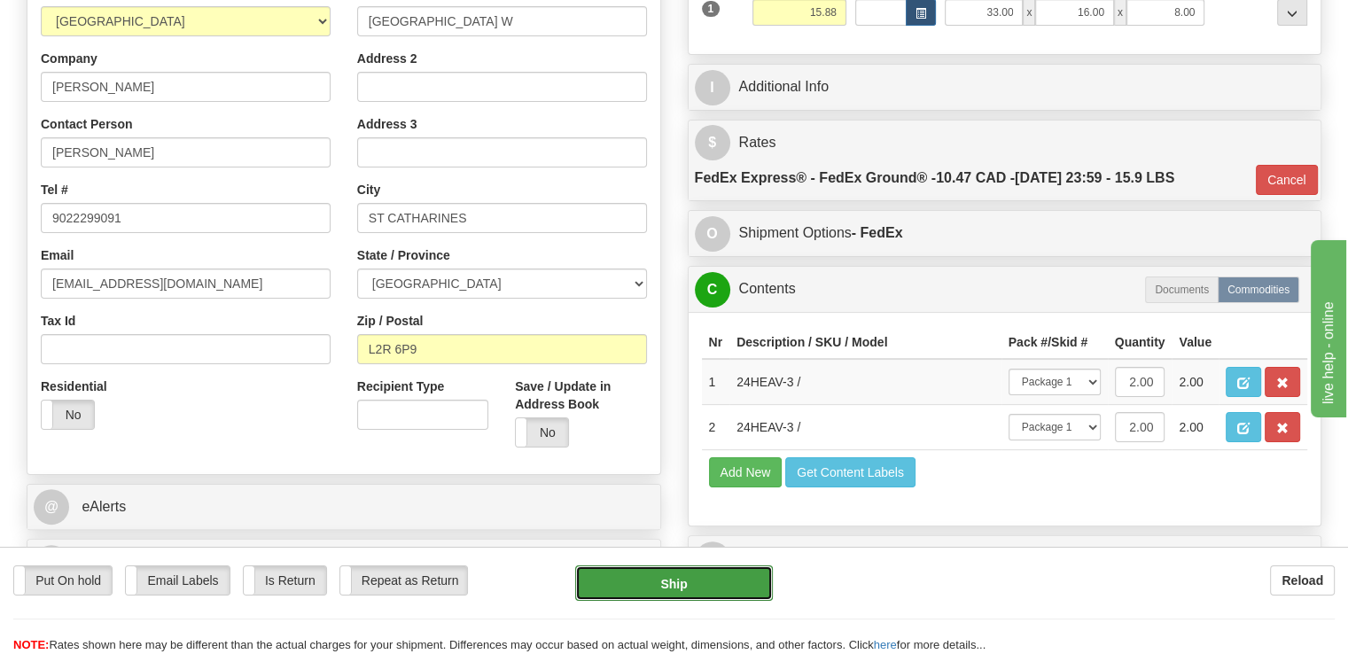
click at [686, 589] on button "Ship" at bounding box center [674, 583] width 199 height 35
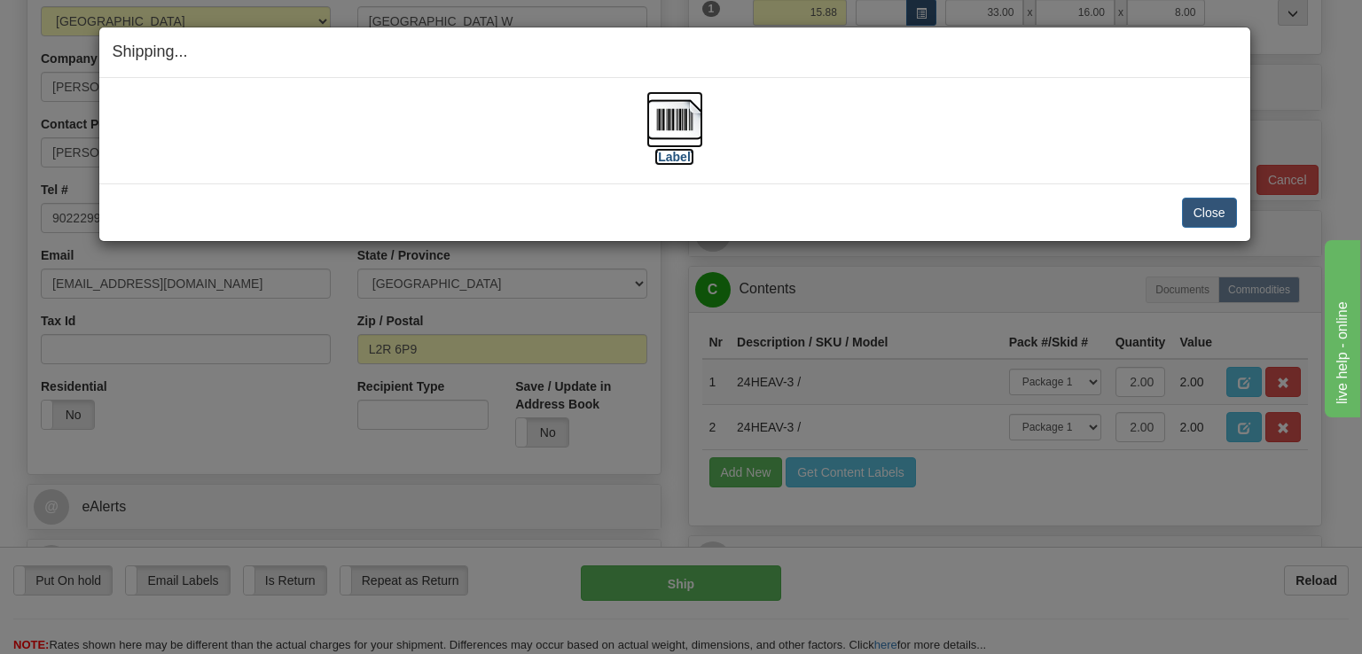
click at [683, 125] on img at bounding box center [674, 119] width 57 height 57
click at [1212, 211] on button "Close" at bounding box center [1209, 213] width 55 height 30
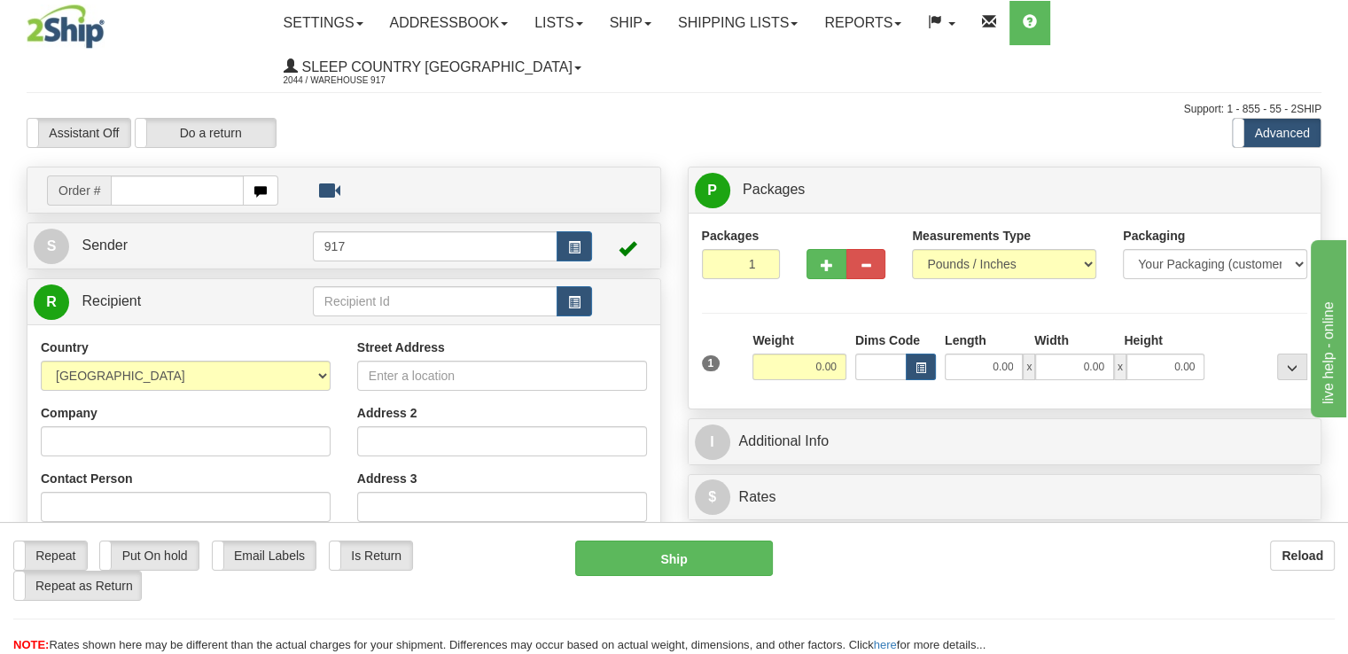
click at [163, 176] on input "text" at bounding box center [177, 191] width 133 height 30
type input "9000I113210"
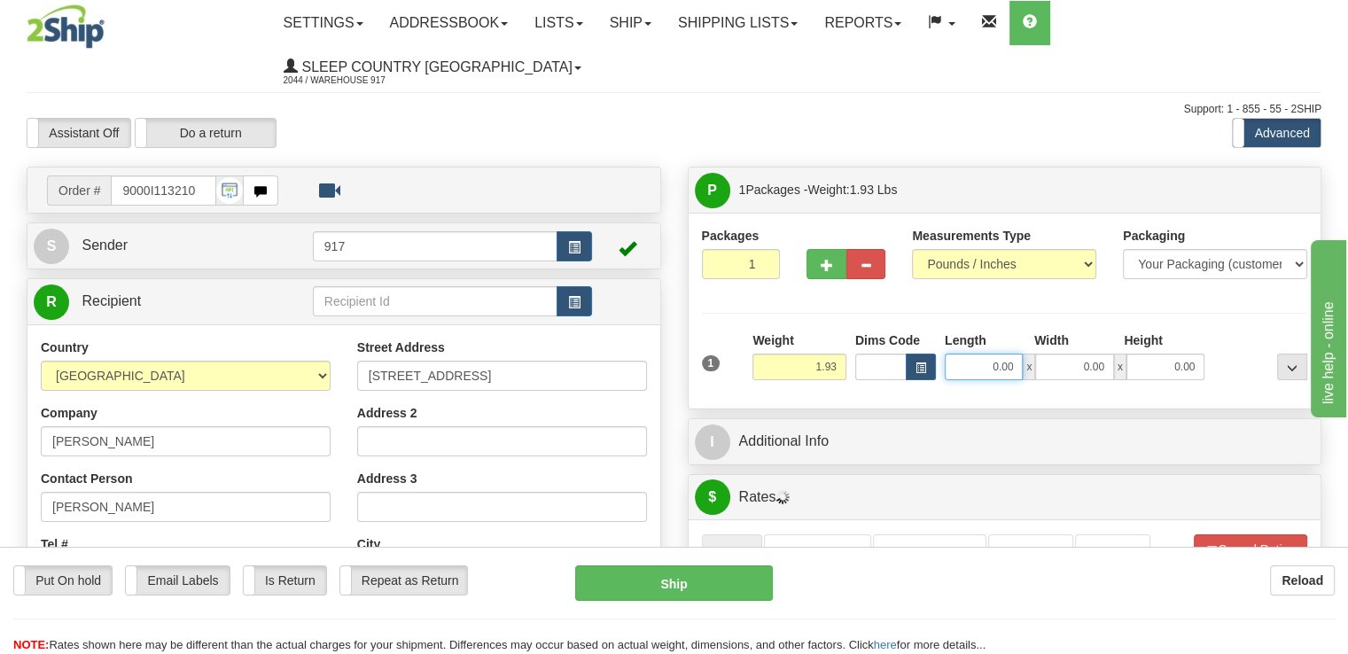
click at [985, 354] on input "0.00" at bounding box center [984, 367] width 78 height 27
type input "8.00"
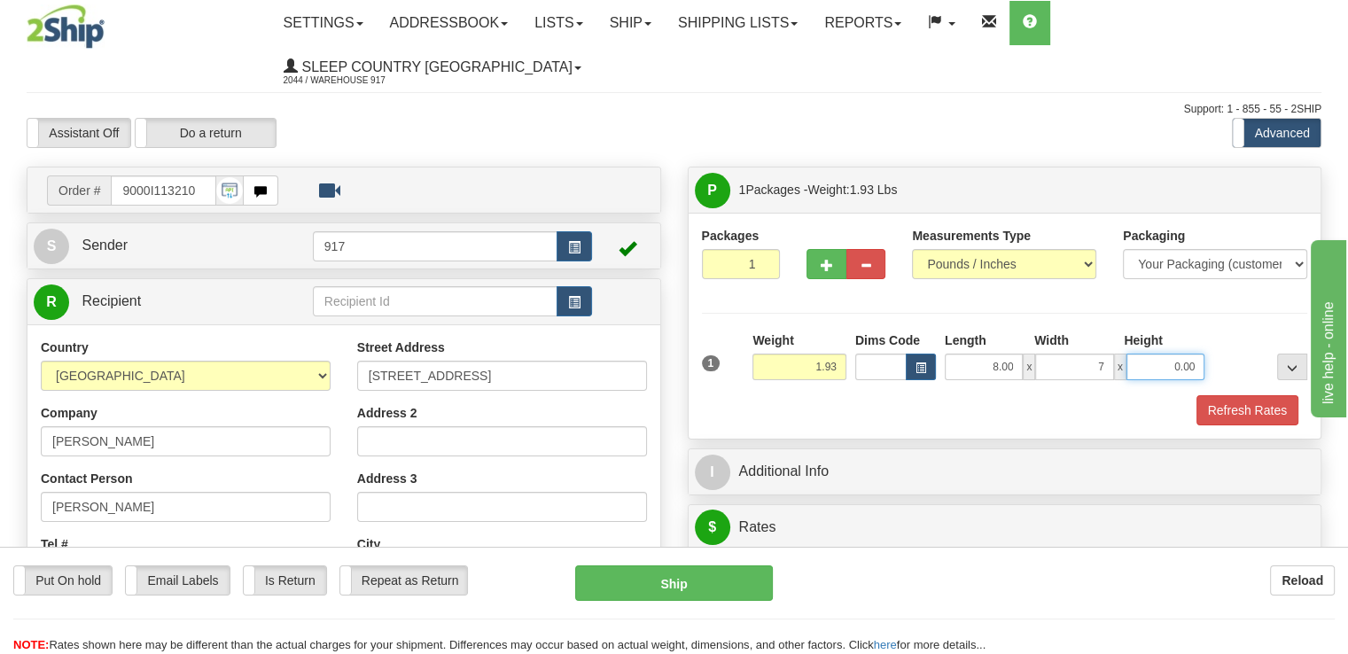
type input "7.00"
type input "6.00"
click at [1252, 395] on button "Refresh Rates" at bounding box center [1248, 410] width 102 height 30
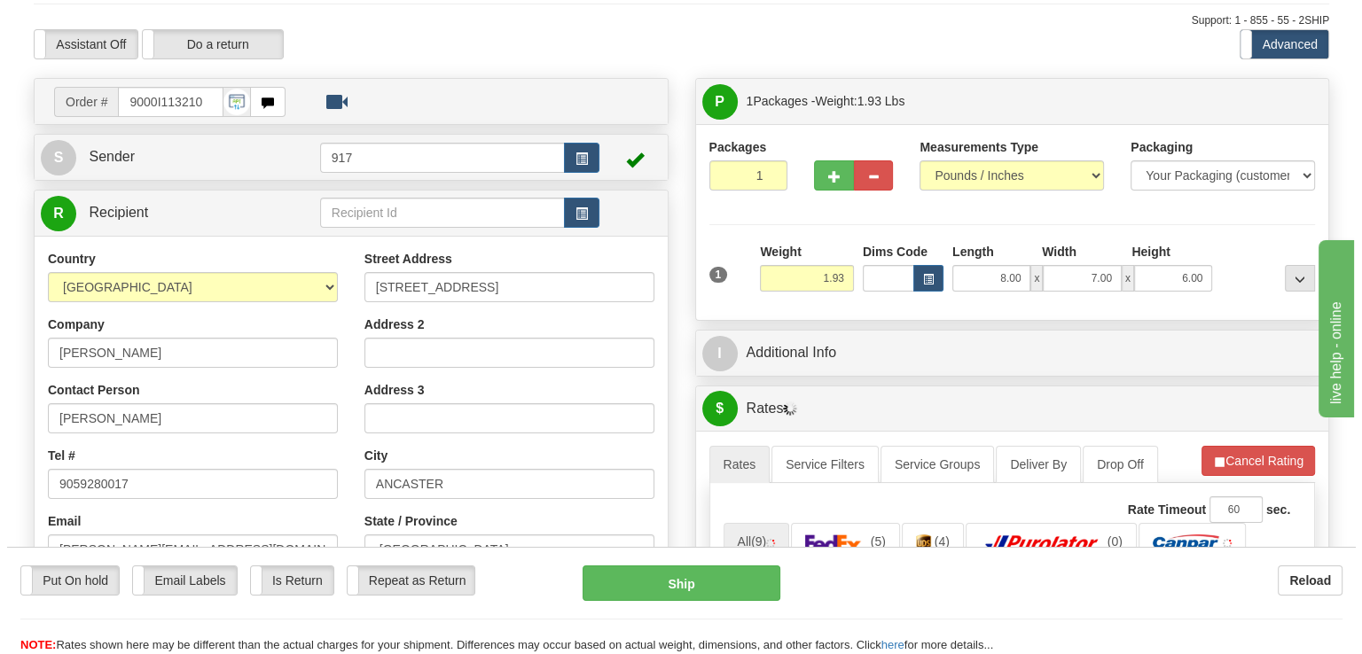
scroll to position [266, 0]
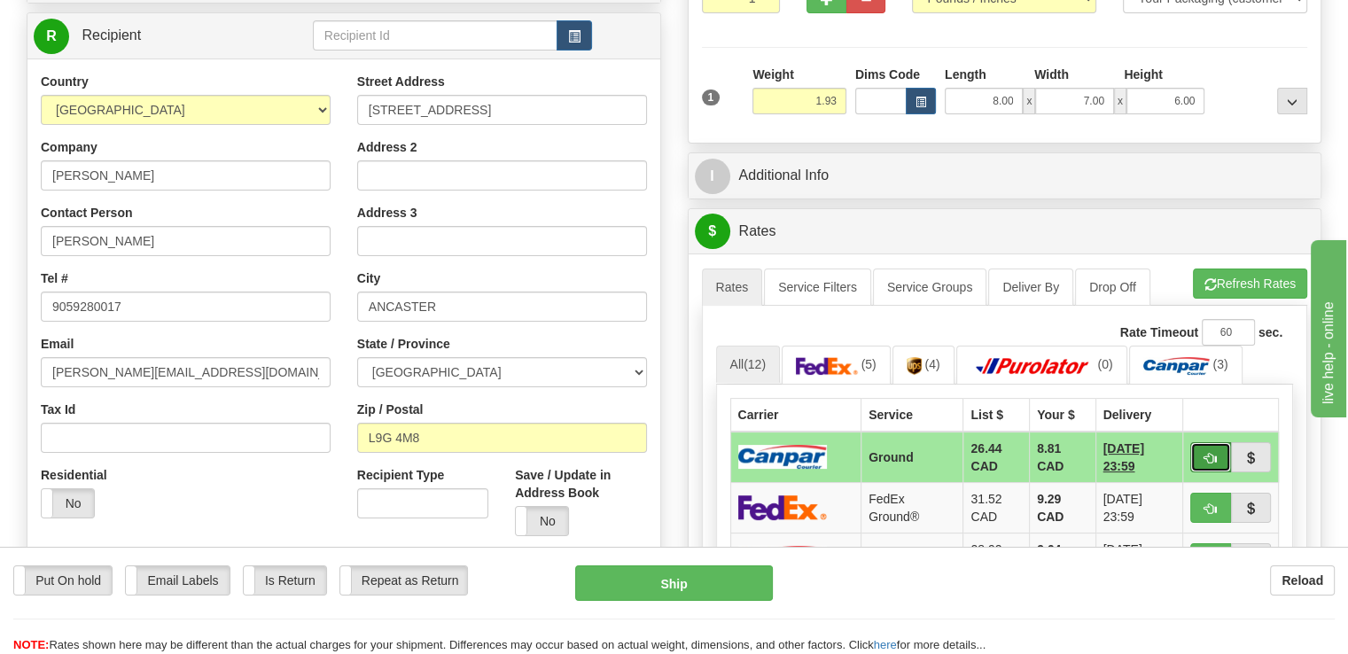
click at [1206, 453] on span "button" at bounding box center [1211, 459] width 12 height 12
type input "1"
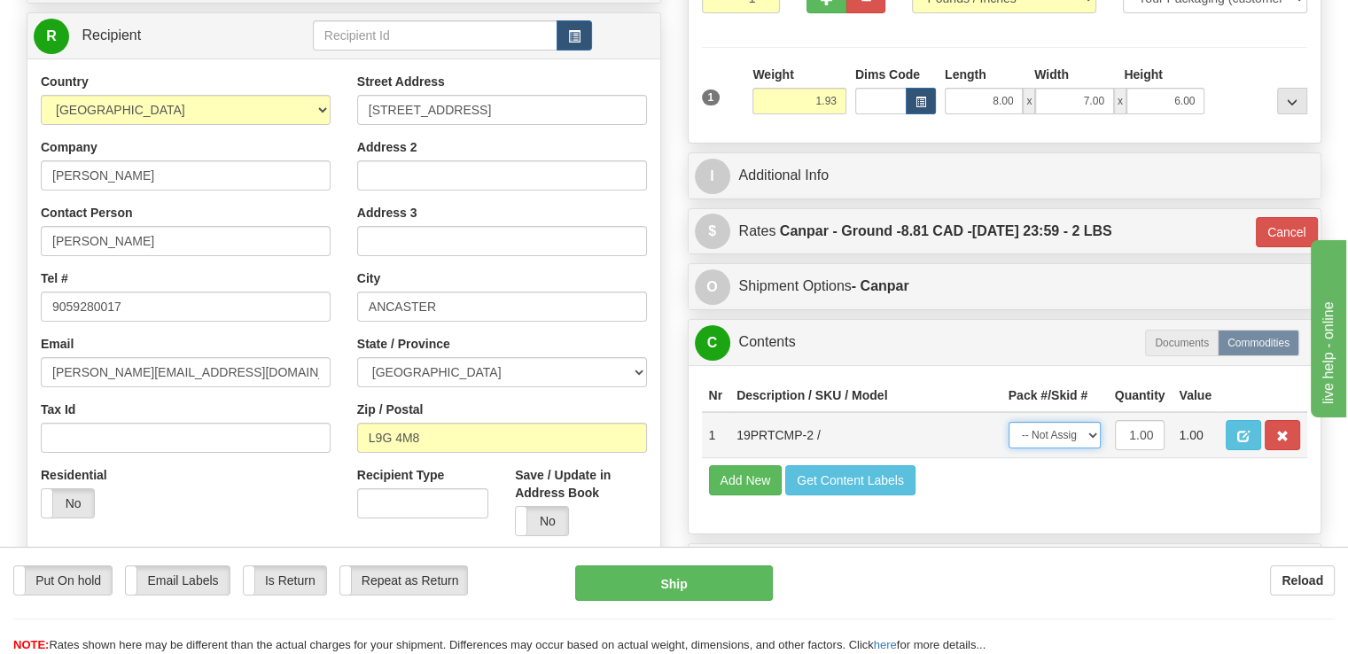
click at [1087, 422] on select "-- Not Assigned -- Package 1" at bounding box center [1055, 435] width 92 height 27
select select "0"
click at [1009, 422] on select "-- Not Assigned -- Package 1" at bounding box center [1055, 435] width 92 height 27
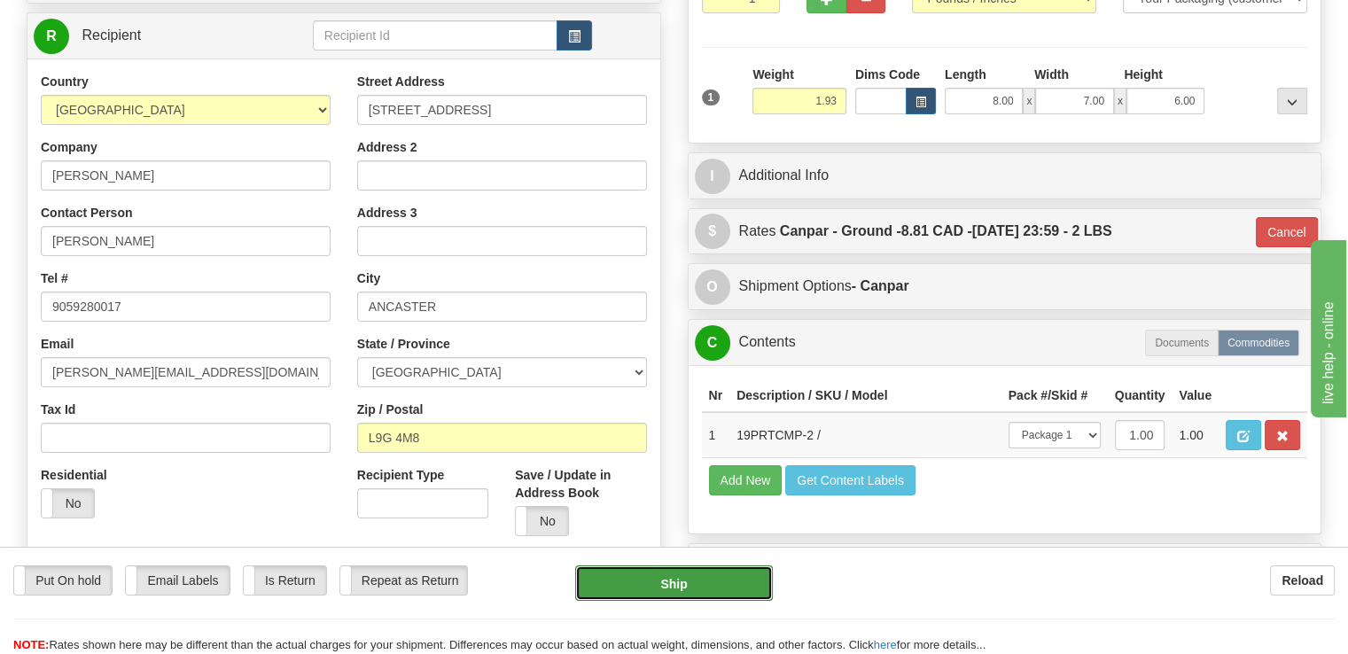
click at [677, 577] on button "Ship" at bounding box center [674, 583] width 199 height 35
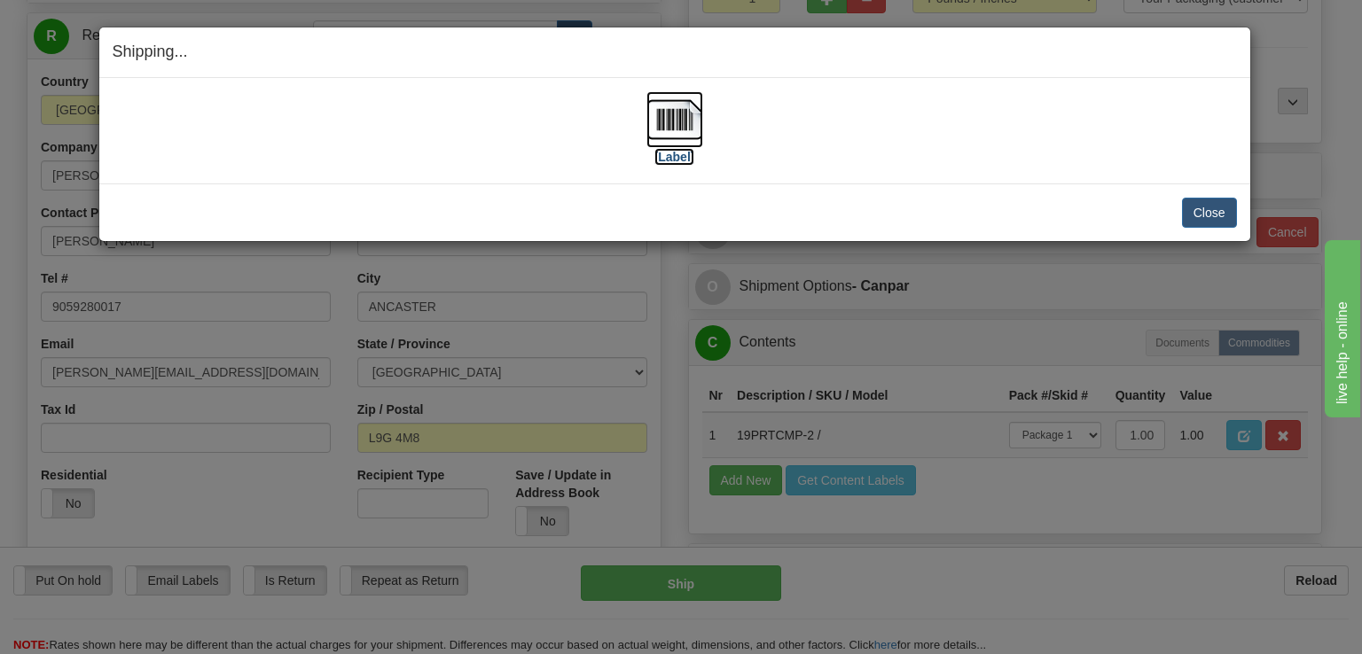
click at [683, 138] on img at bounding box center [674, 119] width 57 height 57
drag, startPoint x: 1215, startPoint y: 212, endPoint x: 1204, endPoint y: 215, distance: 12.1
click at [1215, 213] on button "Close" at bounding box center [1209, 213] width 55 height 30
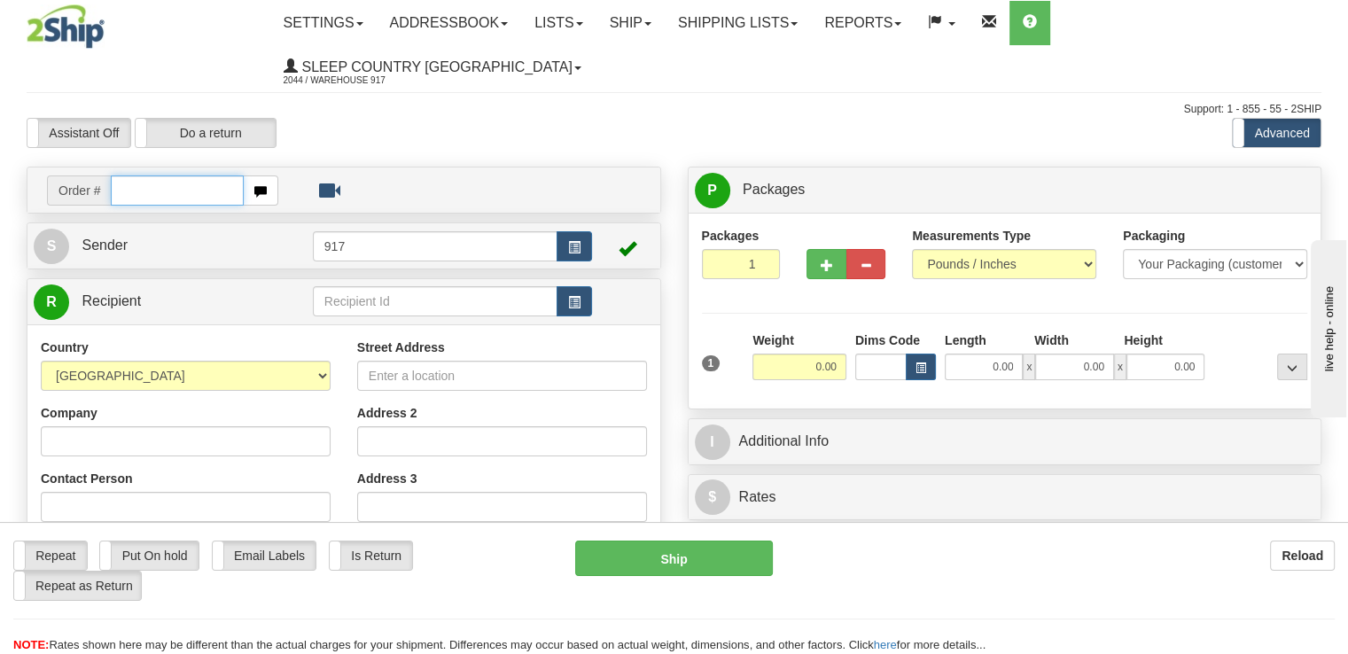
click at [196, 176] on input "text" at bounding box center [177, 191] width 133 height 30
type input "9000I114494"
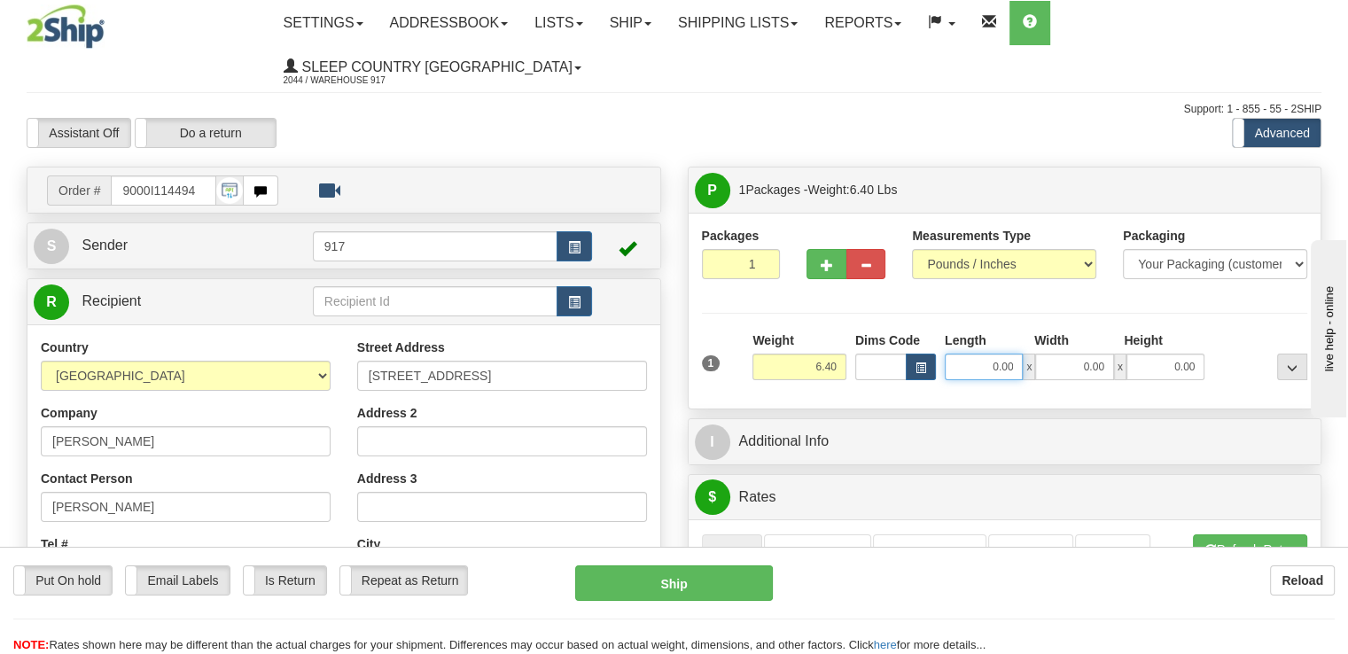
click at [996, 354] on input "0.00" at bounding box center [984, 367] width 78 height 27
type input "31.00"
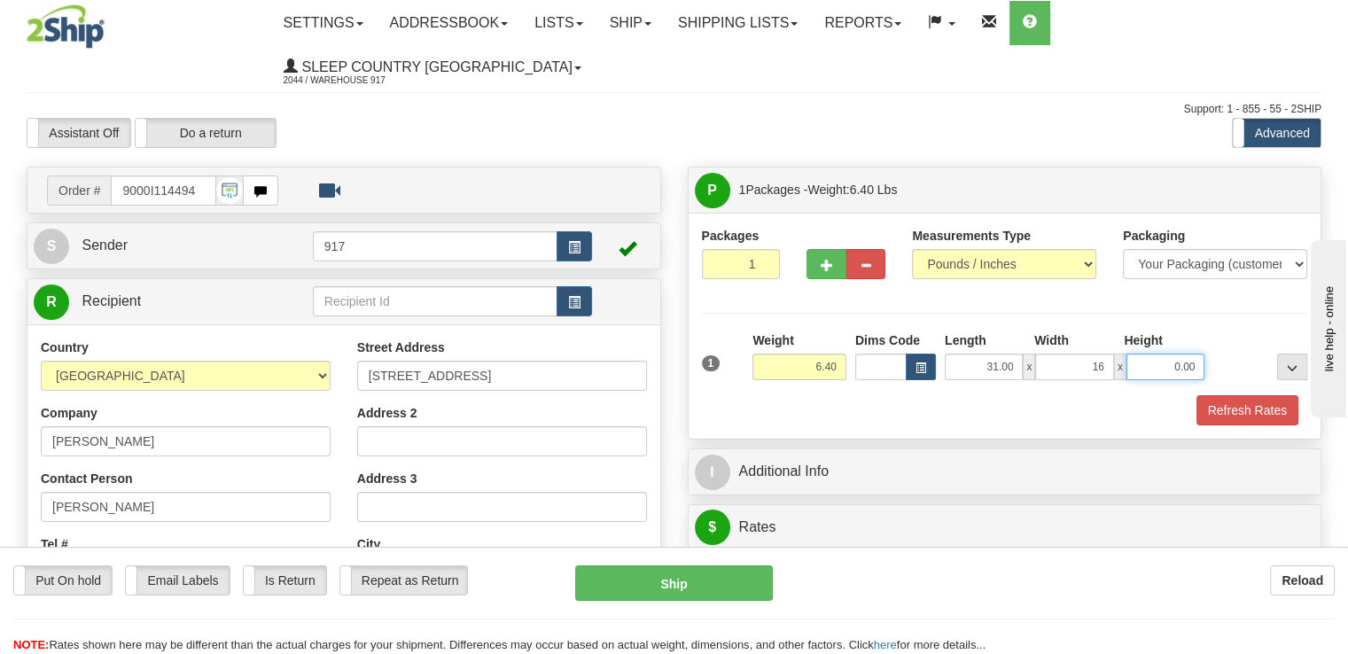
type input "16.00"
type input "7.00"
click at [1237, 395] on button "Refresh Rates" at bounding box center [1248, 410] width 102 height 30
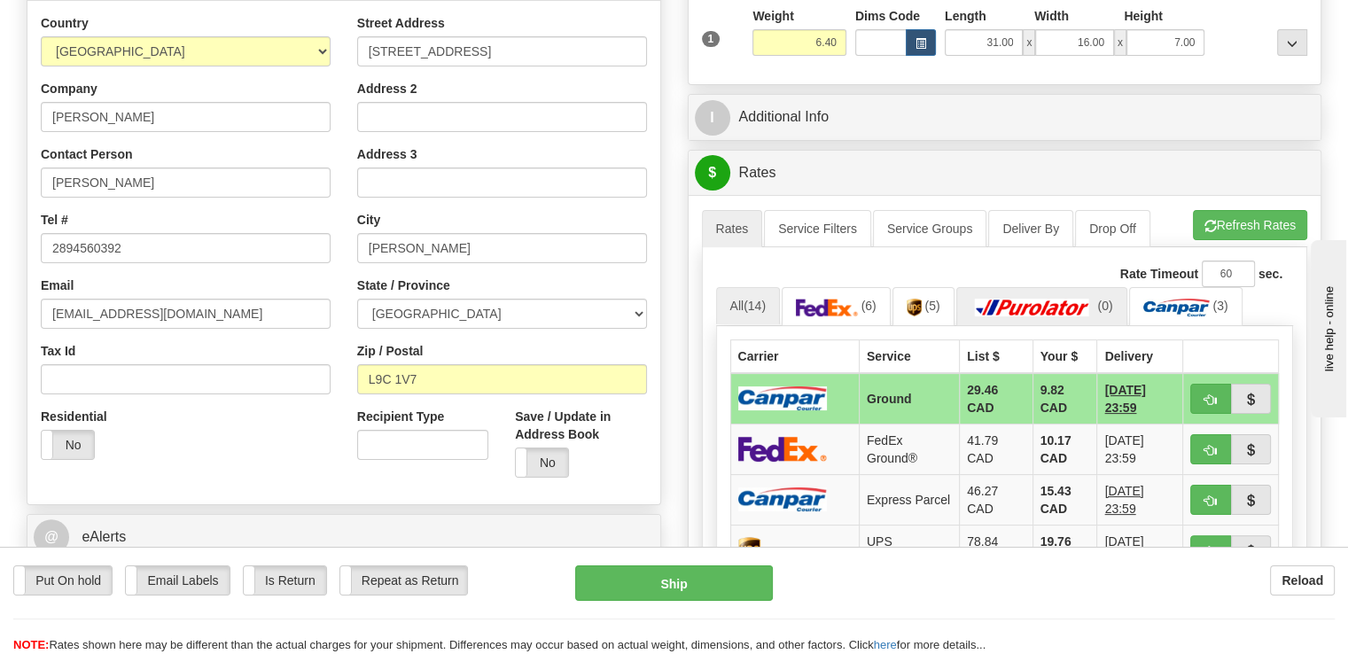
scroll to position [355, 0]
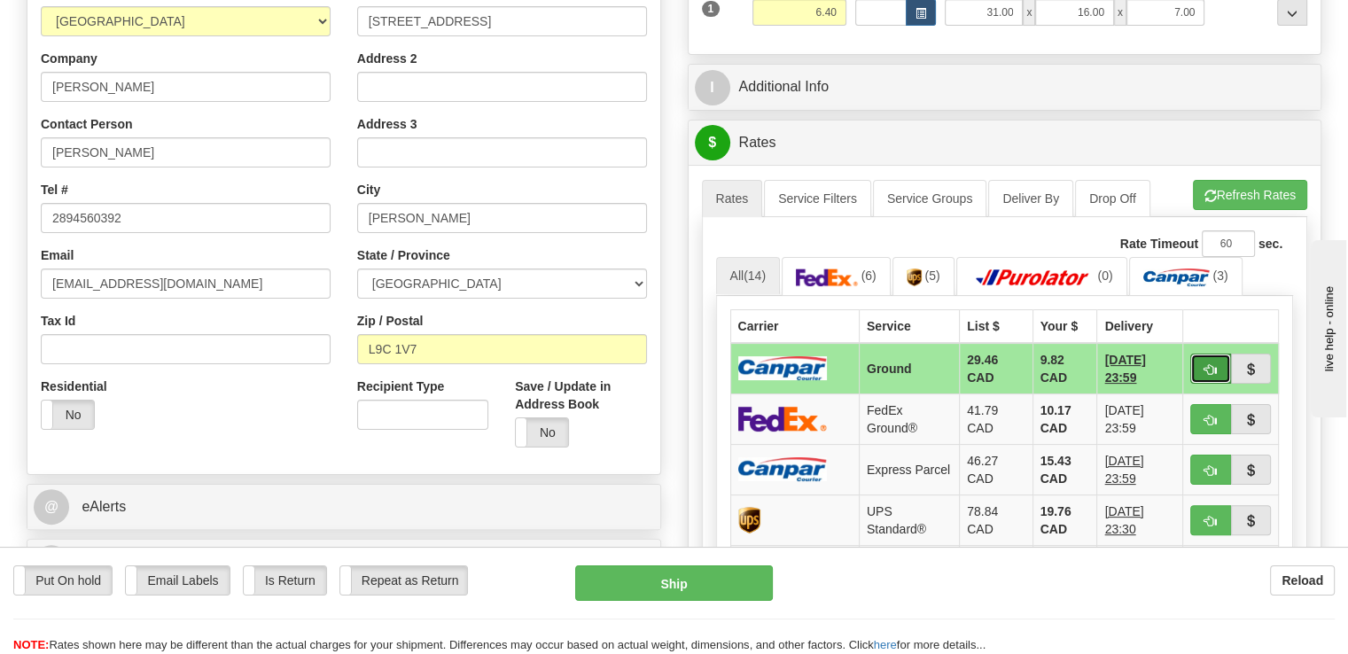
click at [1203, 354] on button "button" at bounding box center [1210, 369] width 41 height 30
type input "1"
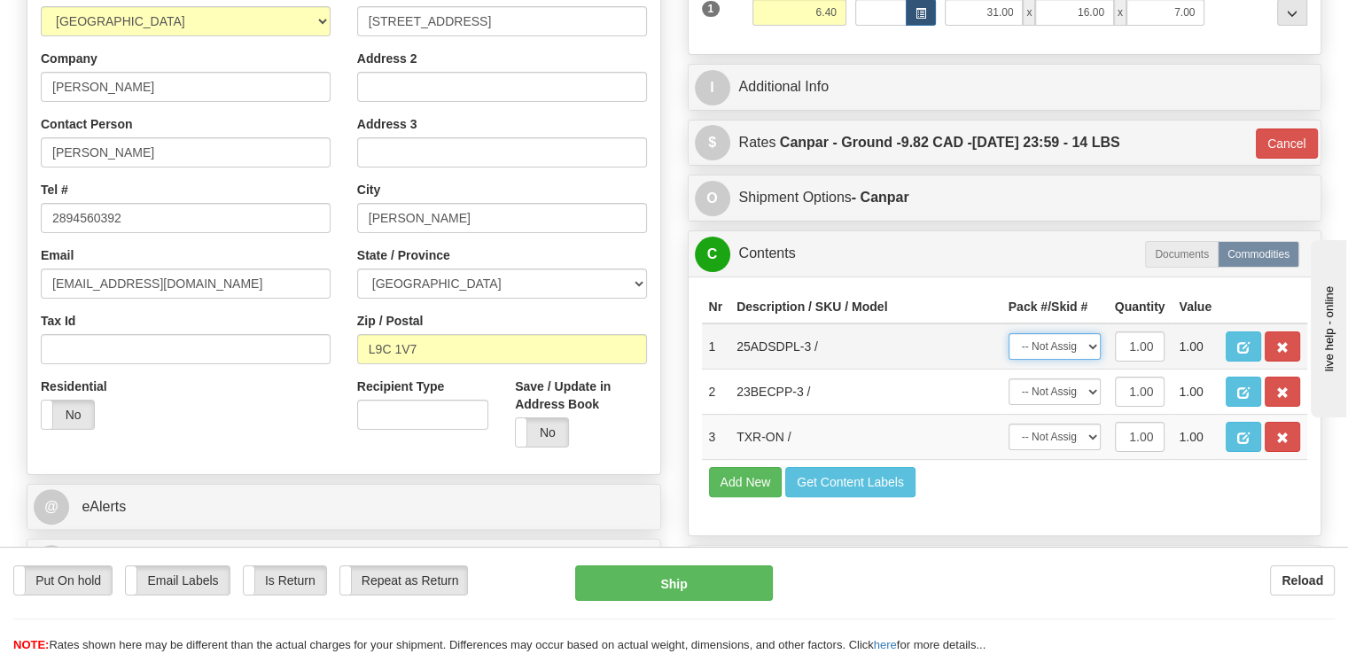
click at [1088, 333] on select "-- Not Assigned -- Package 1" at bounding box center [1055, 346] width 92 height 27
select select "0"
click at [1009, 333] on select "-- Not Assigned -- Package 1" at bounding box center [1055, 346] width 92 height 27
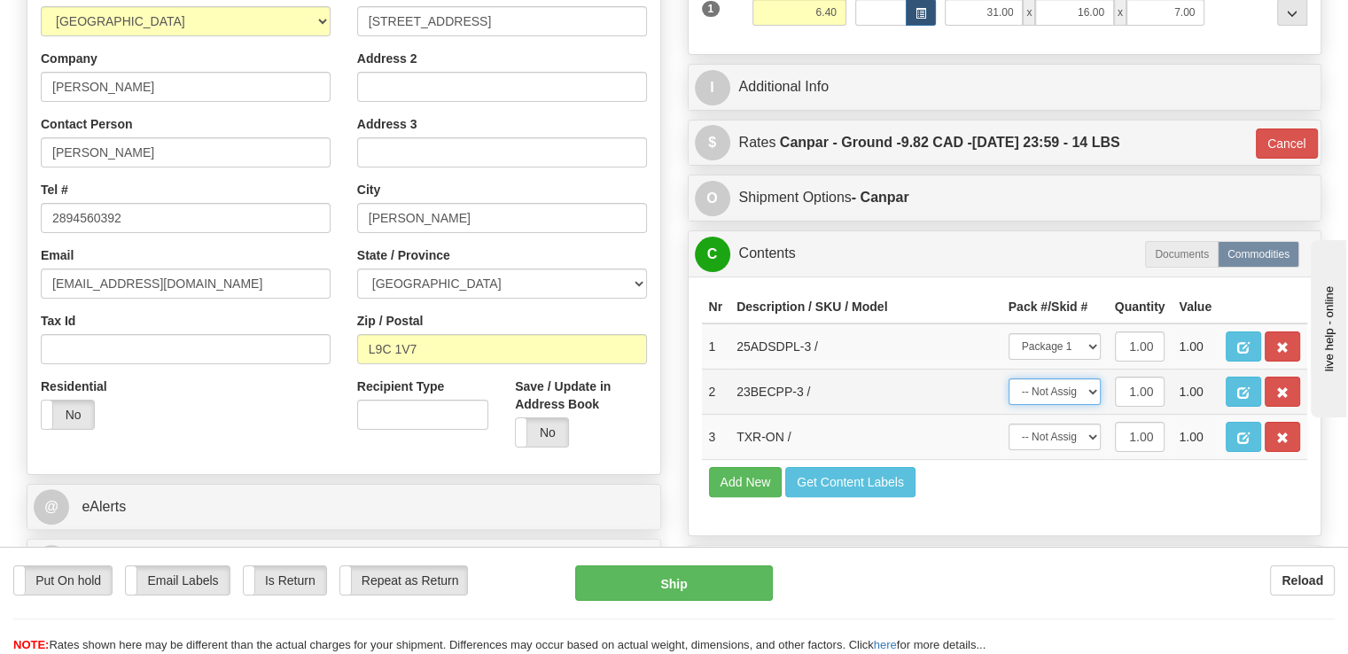
click at [1049, 379] on select "-- Not Assigned -- Package 1" at bounding box center [1055, 392] width 92 height 27
select select "0"
click at [1009, 379] on select "-- Not Assigned -- Package 1" at bounding box center [1055, 392] width 92 height 27
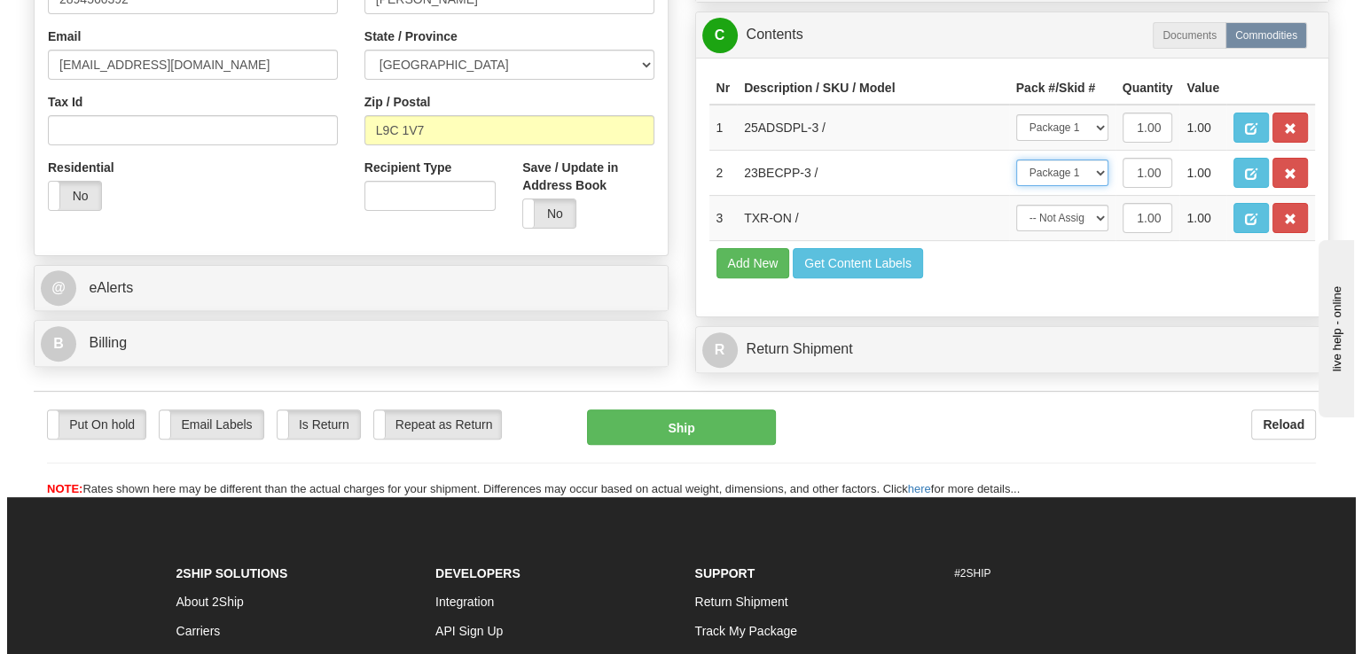
scroll to position [709, 0]
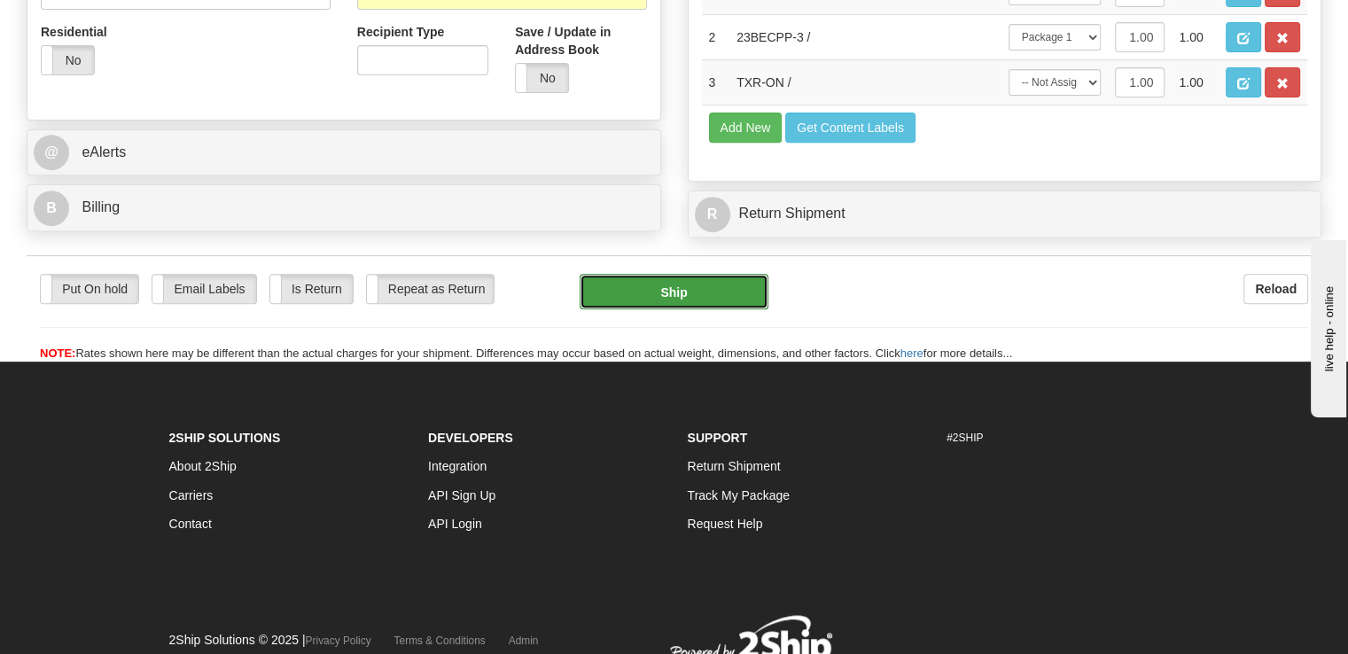
click at [688, 274] on button "Ship" at bounding box center [675, 291] width 190 height 35
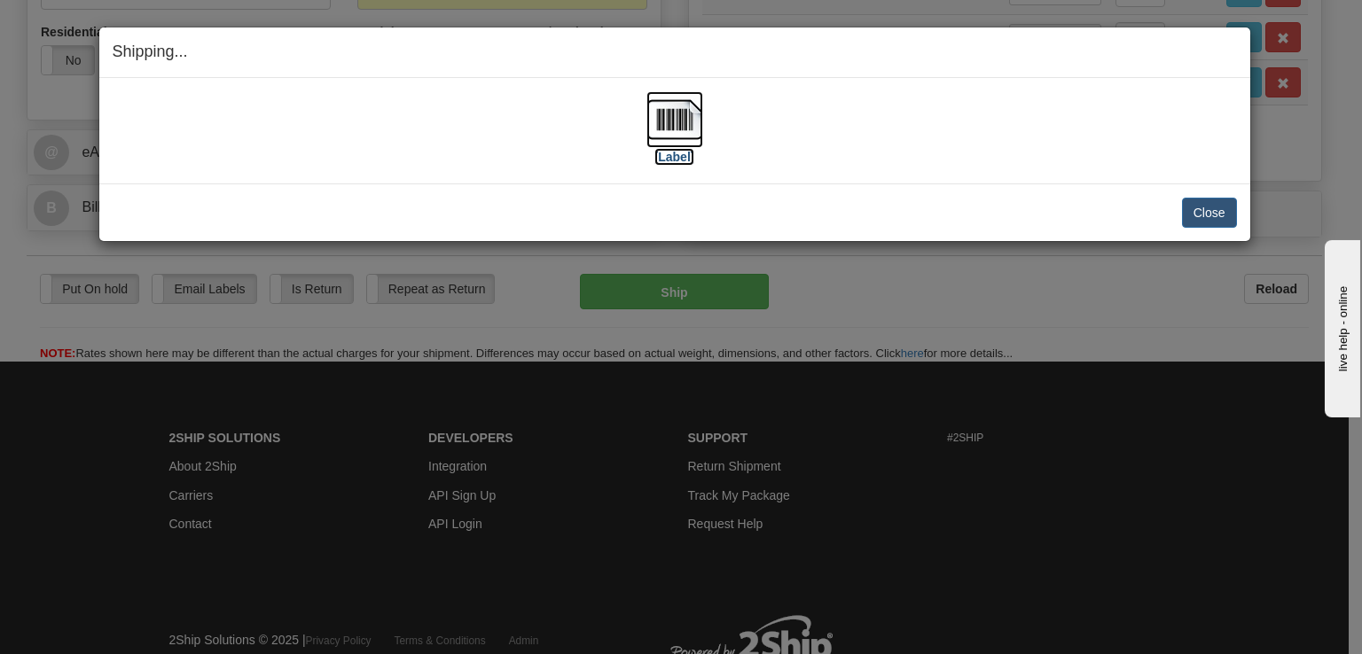
click at [674, 116] on img at bounding box center [674, 119] width 57 height 57
click at [1226, 217] on button "Close" at bounding box center [1209, 213] width 55 height 30
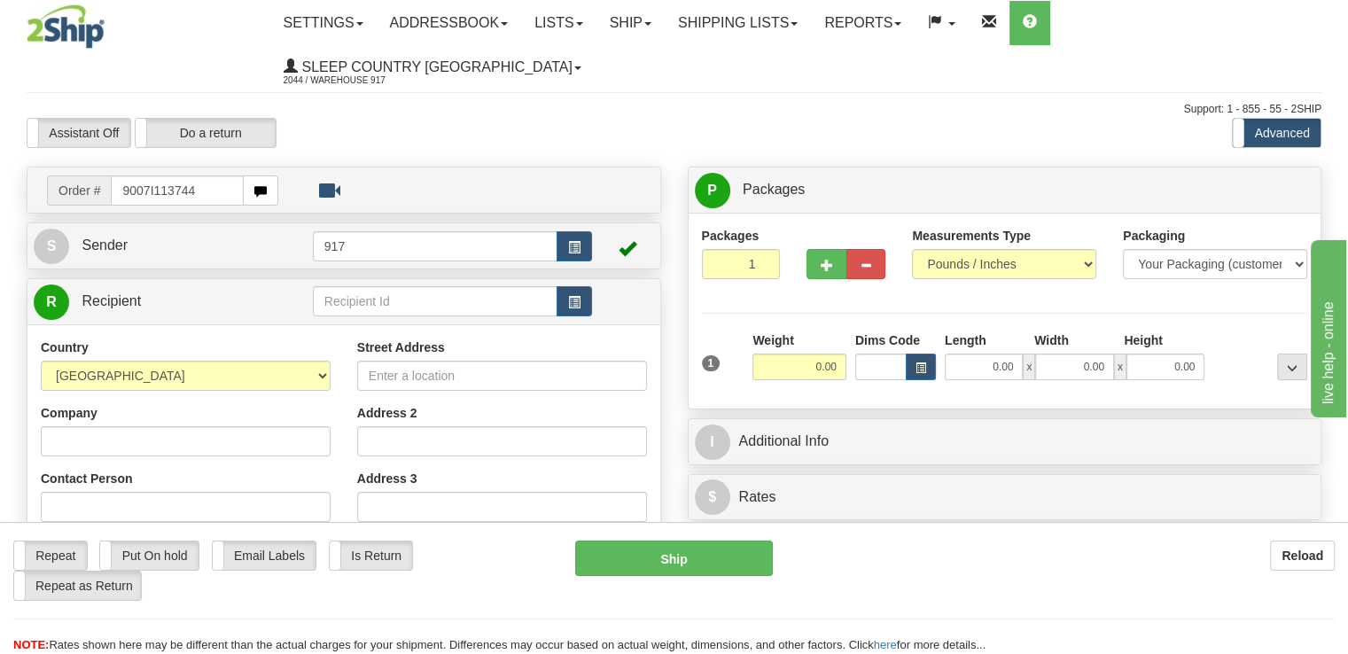
type input "9007I113744"
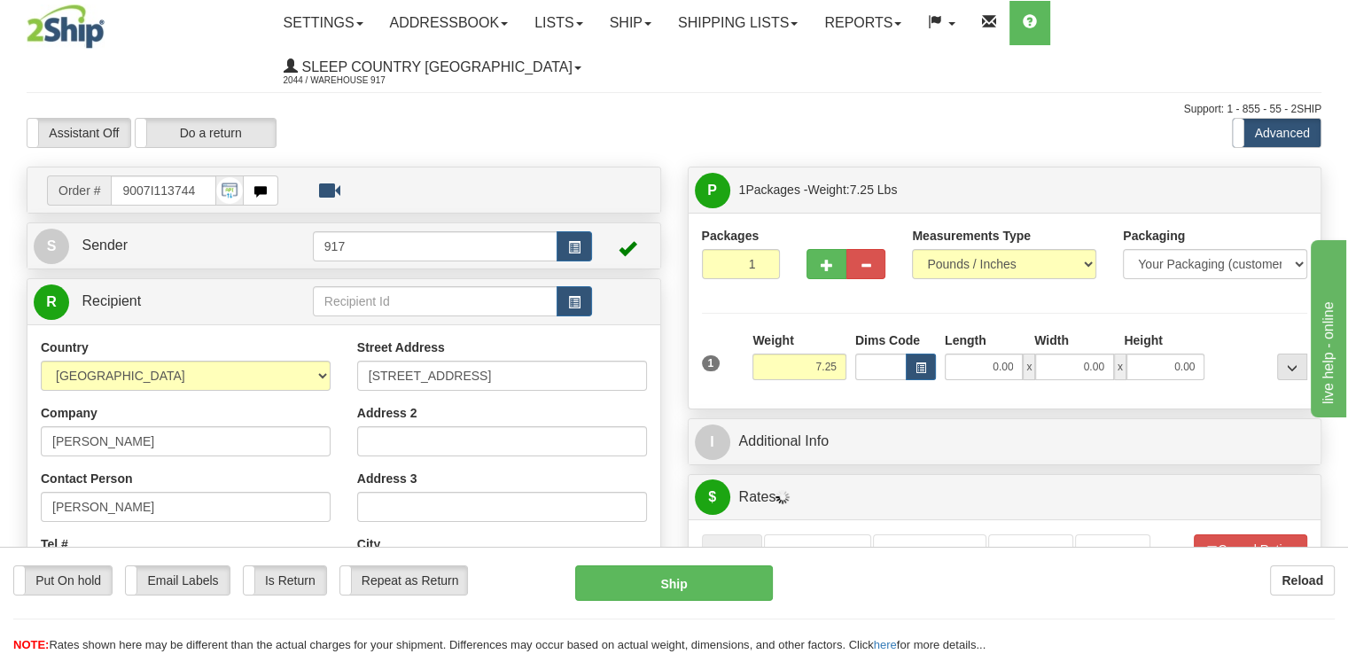
click at [972, 332] on div "Length" at bounding box center [985, 343] width 90 height 22
click at [980, 354] on input "0.00" at bounding box center [984, 367] width 78 height 27
type input "21.00"
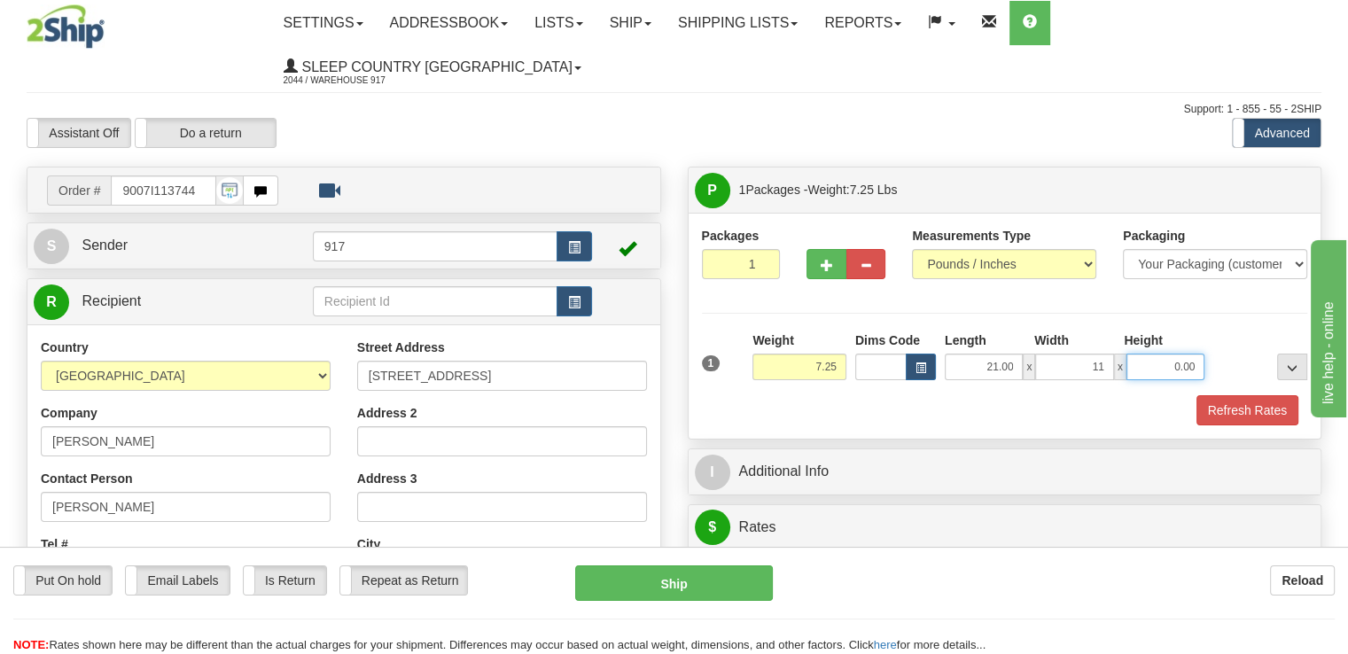
type input "11.00"
type input "10.00"
click at [1234, 395] on button "Refresh Rates" at bounding box center [1248, 410] width 102 height 30
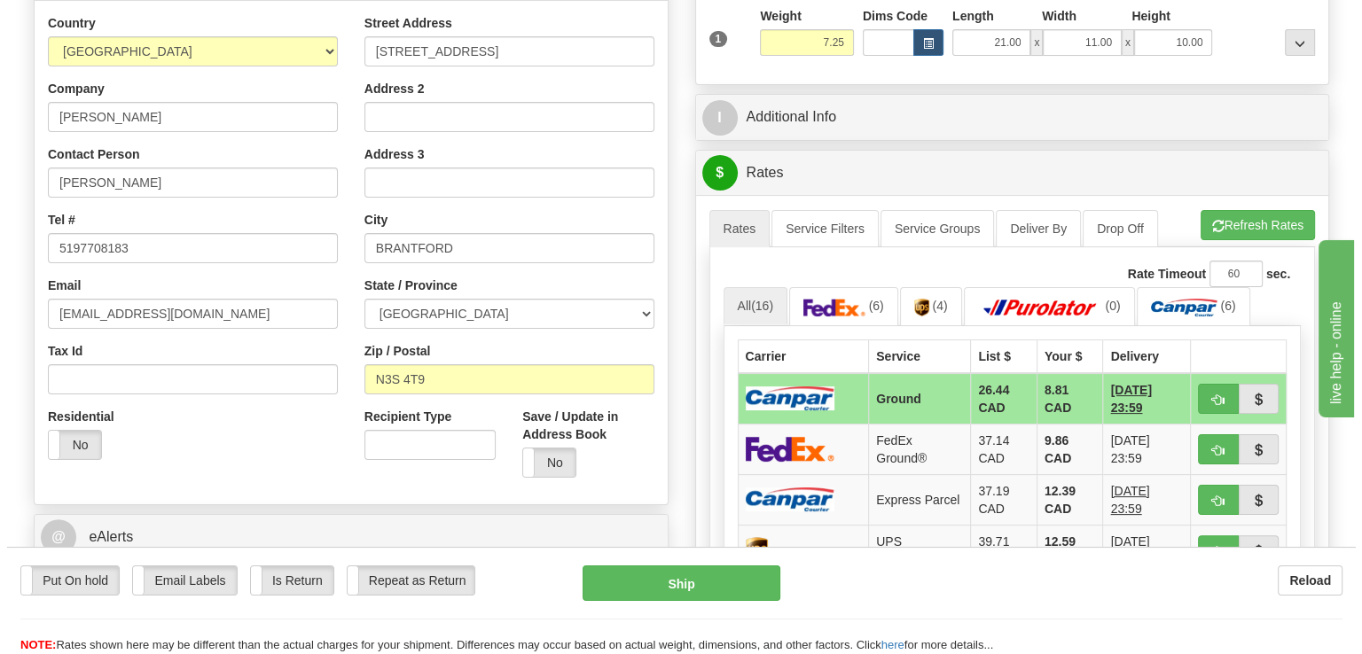
scroll to position [443, 0]
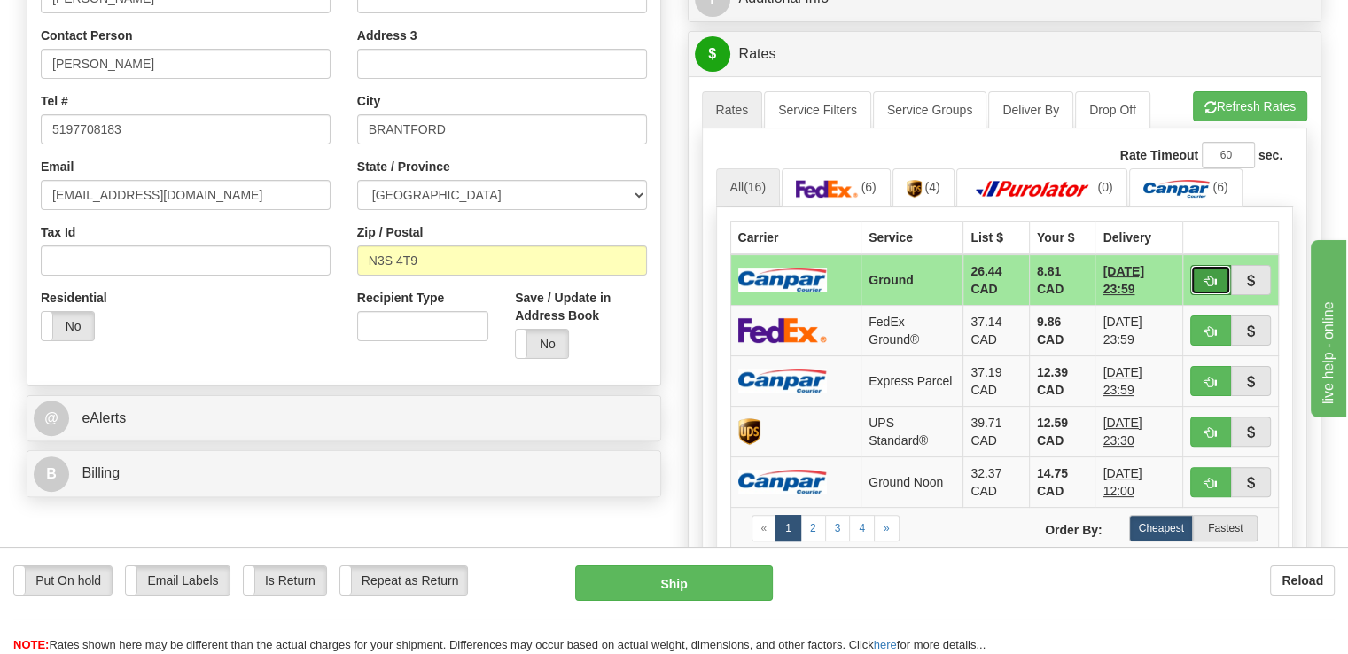
click at [1213, 276] on span "button" at bounding box center [1211, 282] width 12 height 12
type input "1"
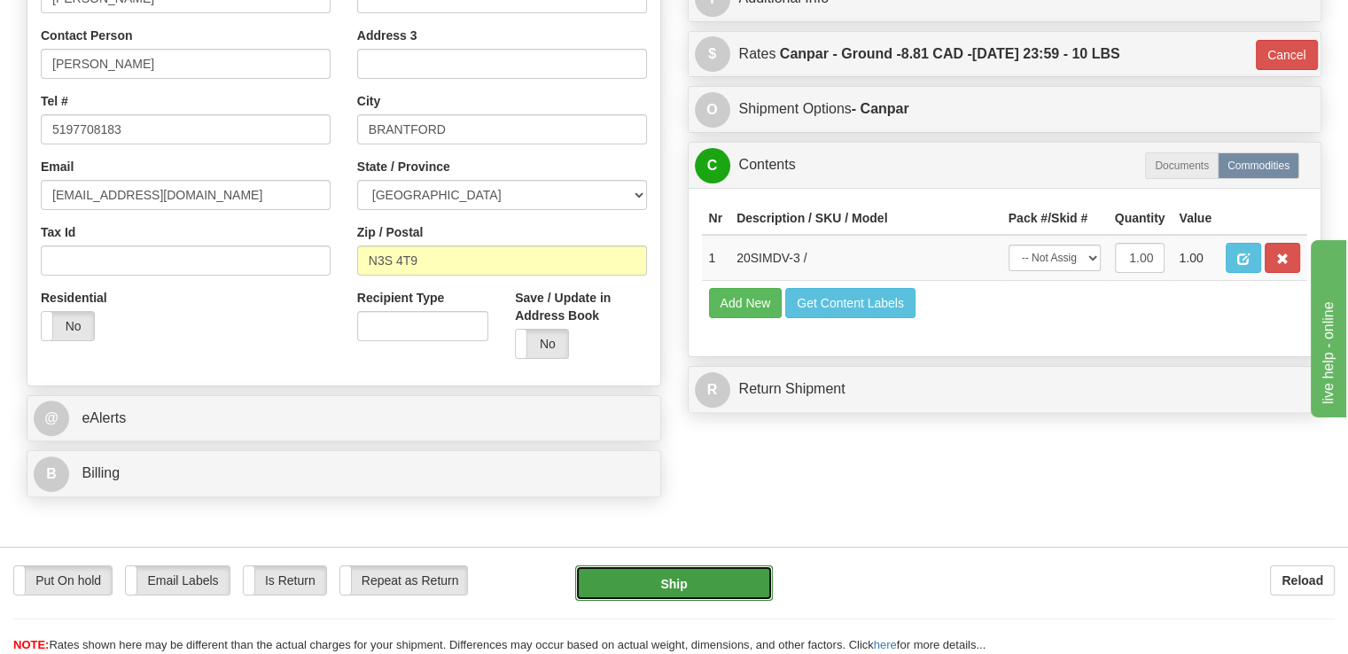
click at [681, 576] on button "Ship" at bounding box center [674, 583] width 199 height 35
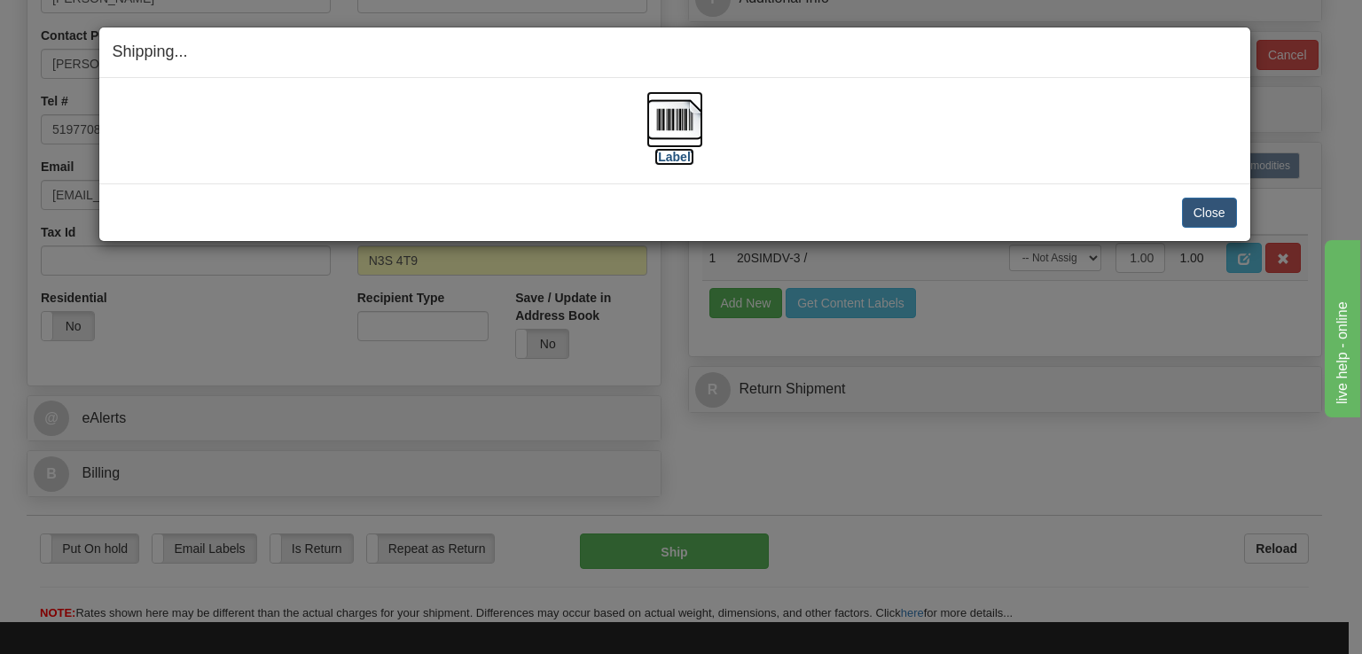
click at [671, 132] on img at bounding box center [674, 119] width 57 height 57
click at [1208, 217] on button "Close" at bounding box center [1209, 213] width 55 height 30
